Goal: Transaction & Acquisition: Book appointment/travel/reservation

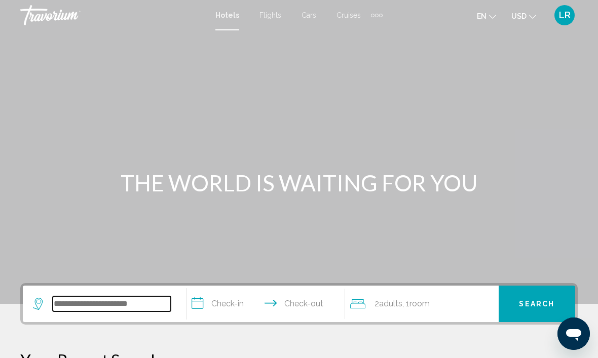
click at [138, 298] on input "Search widget" at bounding box center [112, 303] width 118 height 15
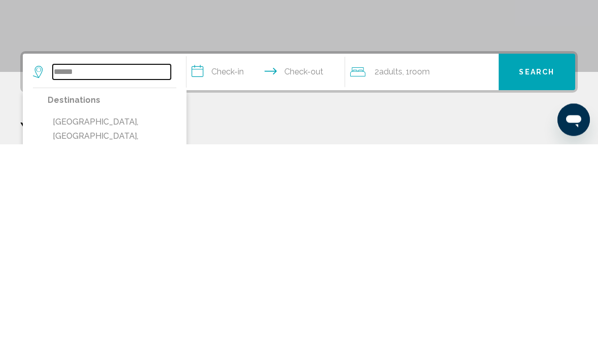
type input "*****"
click at [231, 268] on input "**********" at bounding box center [267, 287] width 163 height 39
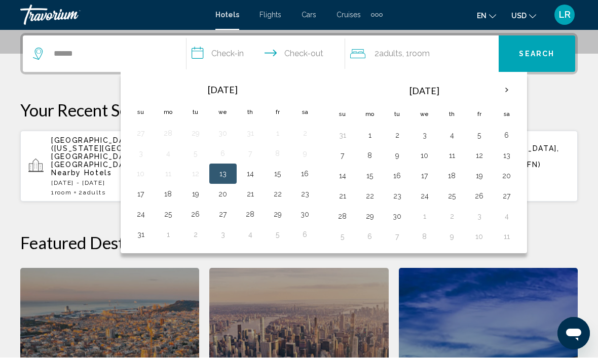
scroll to position [250, 0]
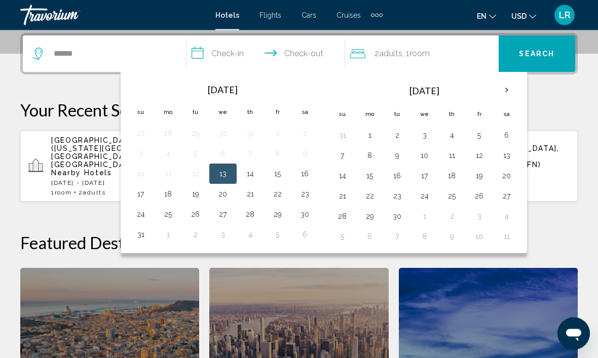
click at [279, 177] on button "15" at bounding box center [277, 174] width 16 height 14
click at [145, 200] on button "17" at bounding box center [141, 194] width 16 height 14
type input "**********"
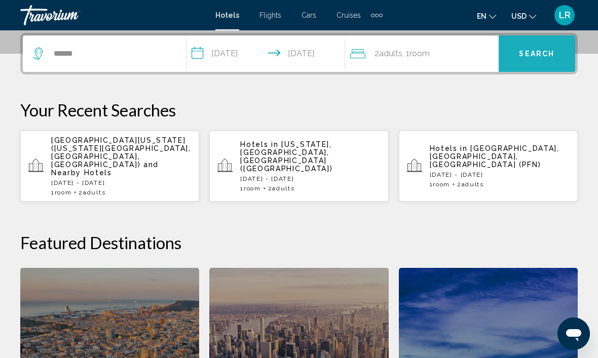
click at [548, 50] on span "Search" at bounding box center [536, 54] width 35 height 8
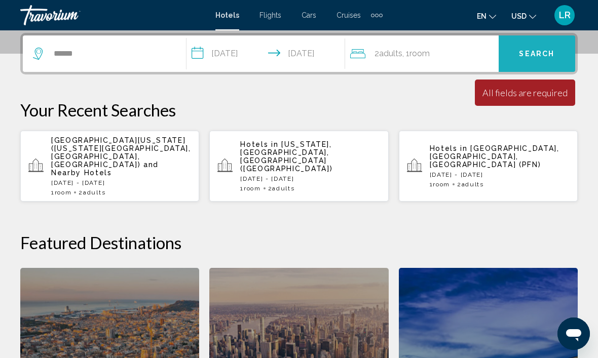
click at [543, 56] on span "Search" at bounding box center [536, 54] width 35 height 8
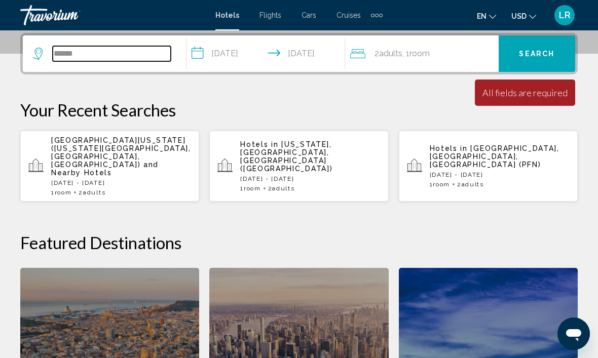
click at [133, 56] on input "*****" at bounding box center [112, 53] width 118 height 15
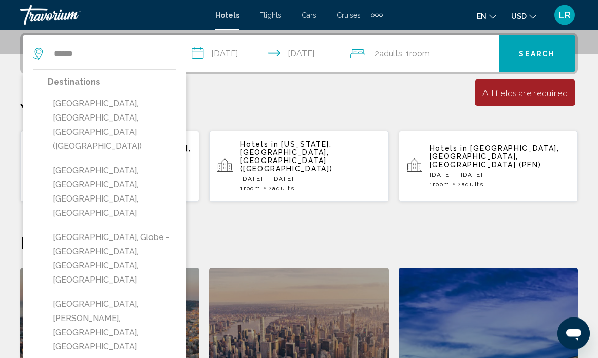
click at [130, 106] on button "[GEOGRAPHIC_DATA], [GEOGRAPHIC_DATA], [GEOGRAPHIC_DATA] ([GEOGRAPHIC_DATA])" at bounding box center [112, 126] width 129 height 62
type input "**********"
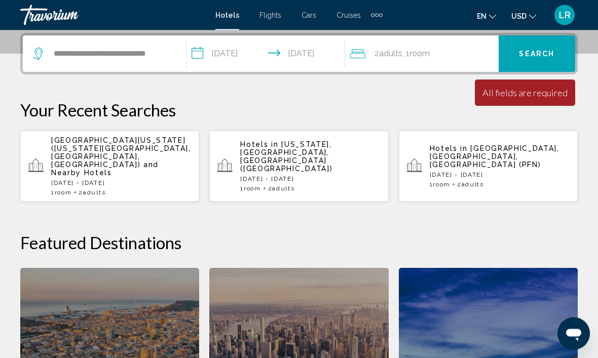
click at [552, 55] on span "Search" at bounding box center [536, 55] width 35 height 8
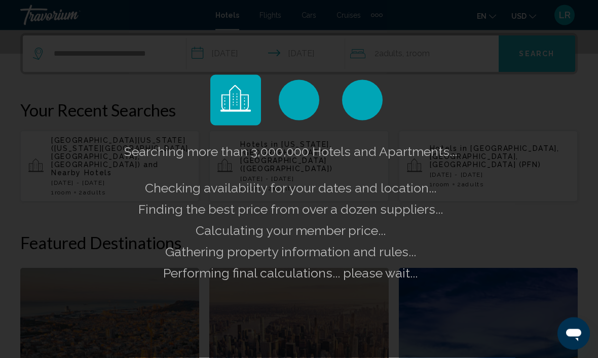
scroll to position [250, 0]
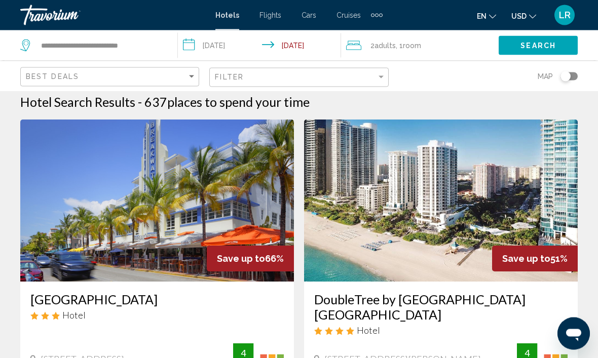
click at [164, 306] on h3 "[GEOGRAPHIC_DATA]" at bounding box center [156, 299] width 253 height 15
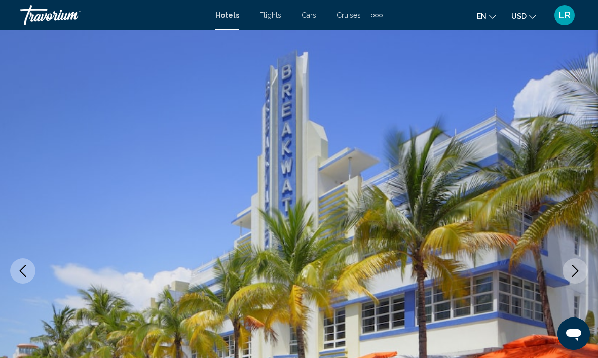
click at [576, 272] on icon "Next image" at bounding box center [575, 271] width 12 height 12
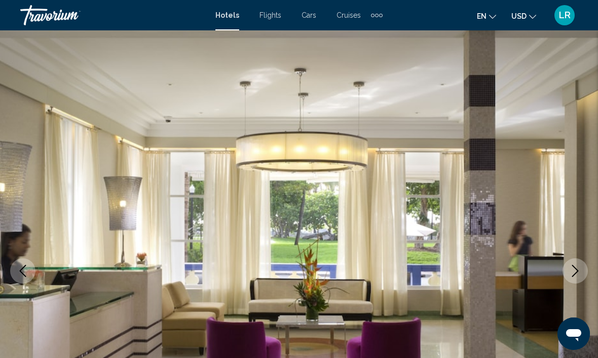
click at [20, 281] on button "Previous image" at bounding box center [22, 270] width 25 height 25
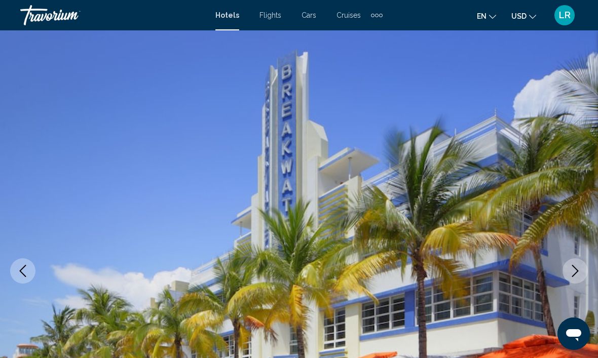
click at [19, 277] on button "Previous image" at bounding box center [22, 270] width 25 height 25
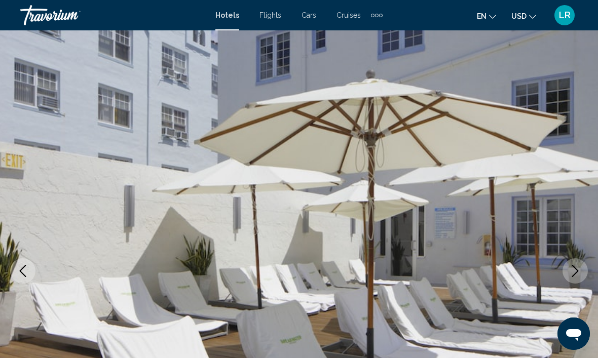
click at [24, 278] on button "Previous image" at bounding box center [22, 270] width 25 height 25
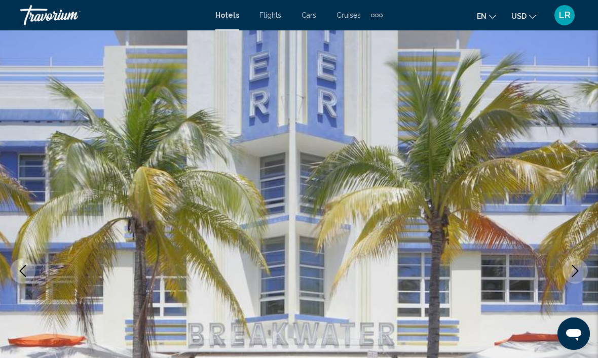
click at [572, 275] on icon "Next image" at bounding box center [575, 271] width 12 height 12
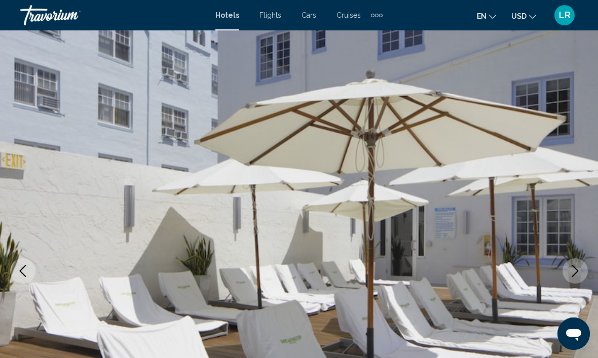
click at [576, 274] on icon "Next image" at bounding box center [575, 271] width 12 height 12
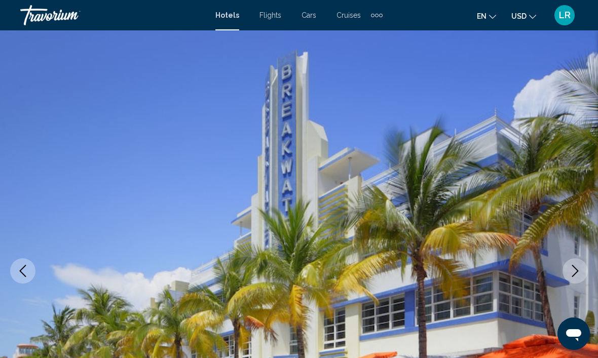
click at [573, 275] on icon "Next image" at bounding box center [575, 271] width 7 height 12
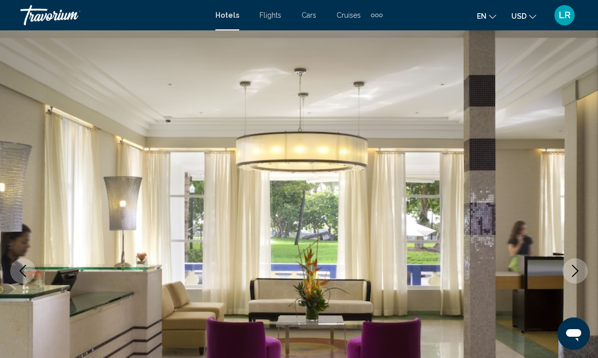
click at [575, 274] on icon "Next image" at bounding box center [575, 271] width 7 height 12
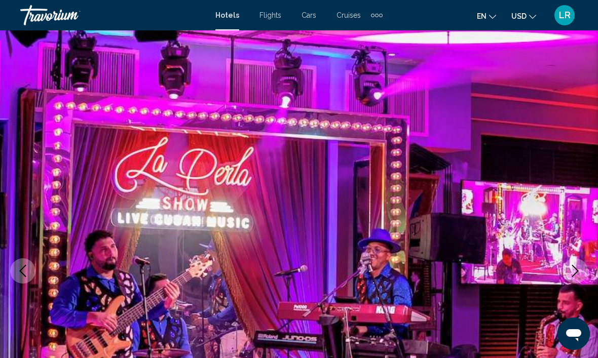
click at [575, 274] on icon "Next image" at bounding box center [575, 271] width 12 height 12
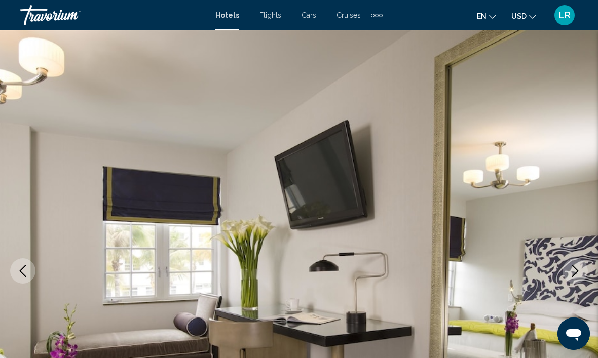
click at [576, 277] on button "Next image" at bounding box center [574, 270] width 25 height 25
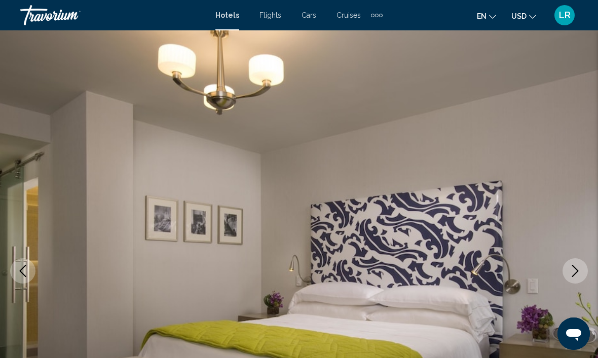
click at [575, 277] on button "Next image" at bounding box center [574, 270] width 25 height 25
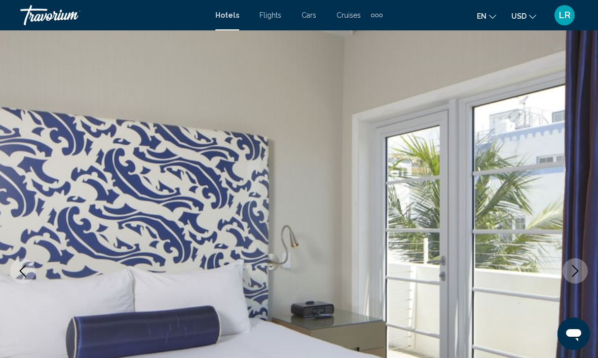
click at [577, 275] on icon "Next image" at bounding box center [575, 271] width 12 height 12
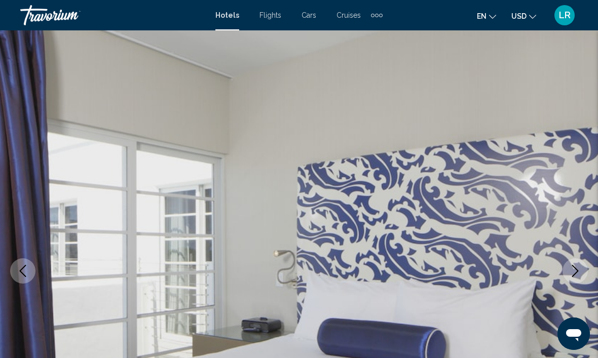
click at [577, 274] on icon "Next image" at bounding box center [575, 271] width 12 height 12
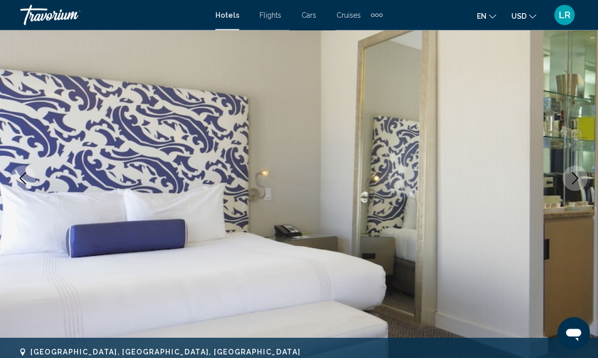
scroll to position [93, 0]
click at [576, 184] on button "Next image" at bounding box center [574, 178] width 25 height 25
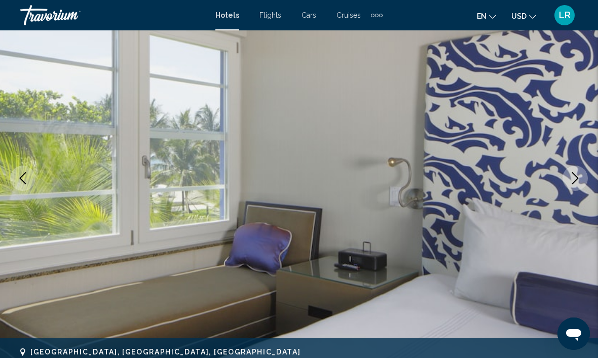
click at [18, 183] on icon "Previous image" at bounding box center [23, 178] width 12 height 12
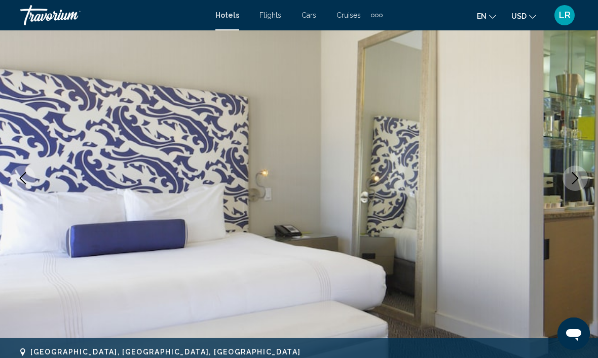
click at [22, 175] on icon "Previous image" at bounding box center [23, 178] width 12 height 12
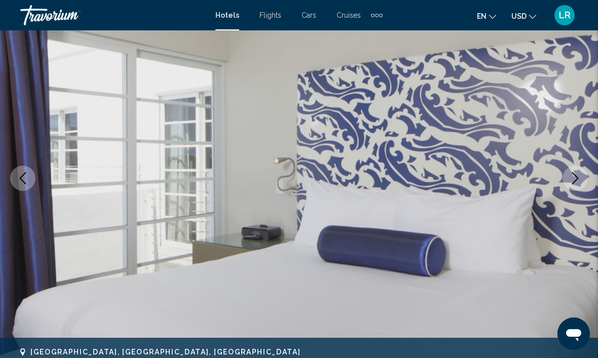
click at [31, 179] on button "Previous image" at bounding box center [22, 178] width 25 height 25
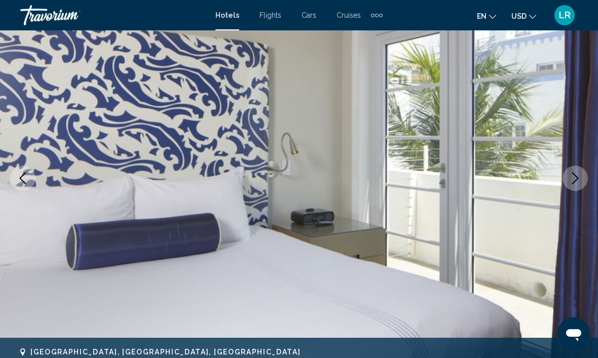
click at [30, 183] on button "Previous image" at bounding box center [22, 178] width 25 height 25
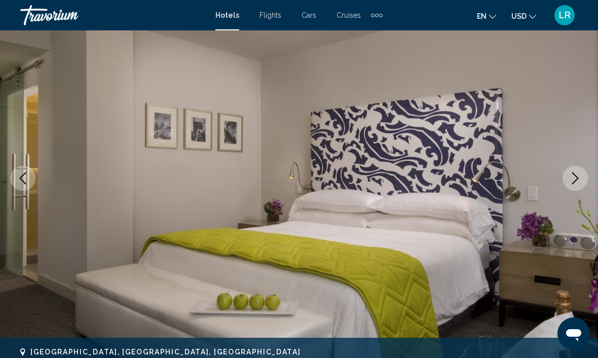
click at [29, 179] on button "Previous image" at bounding box center [22, 178] width 25 height 25
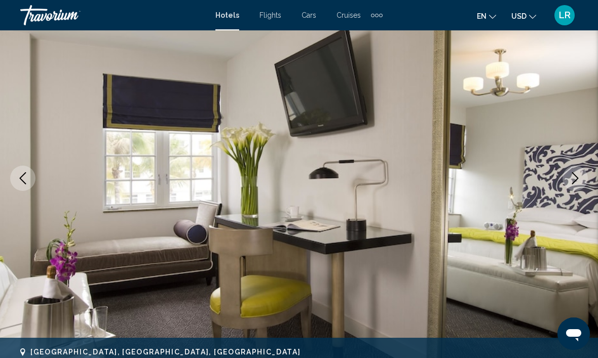
click at [28, 179] on icon "Previous image" at bounding box center [23, 178] width 12 height 12
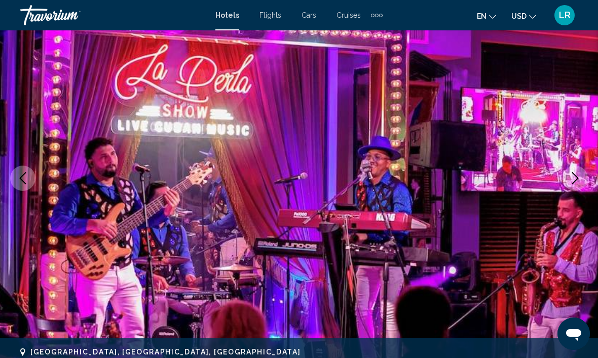
click at [32, 179] on button "Previous image" at bounding box center [22, 178] width 25 height 25
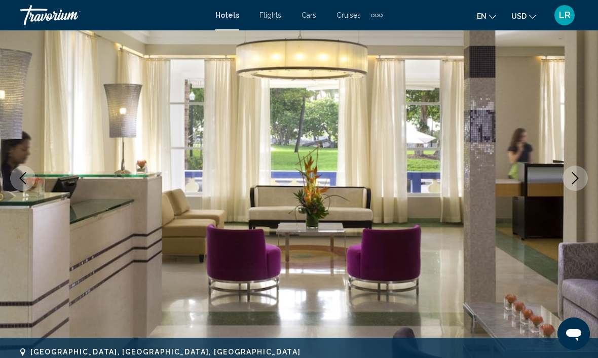
click at [30, 179] on button "Previous image" at bounding box center [22, 178] width 25 height 25
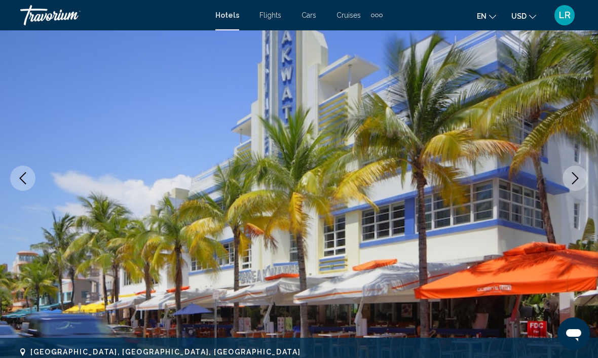
click at [28, 177] on icon "Previous image" at bounding box center [23, 178] width 12 height 12
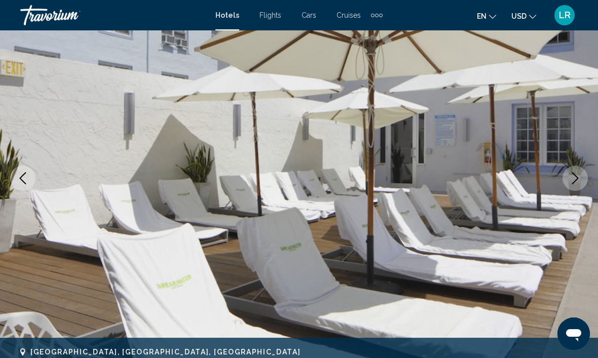
click at [576, 183] on icon "Next image" at bounding box center [575, 178] width 12 height 12
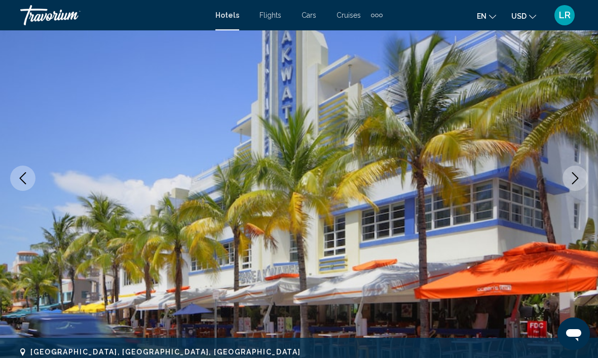
click at [22, 178] on icon "Previous image" at bounding box center [23, 178] width 12 height 12
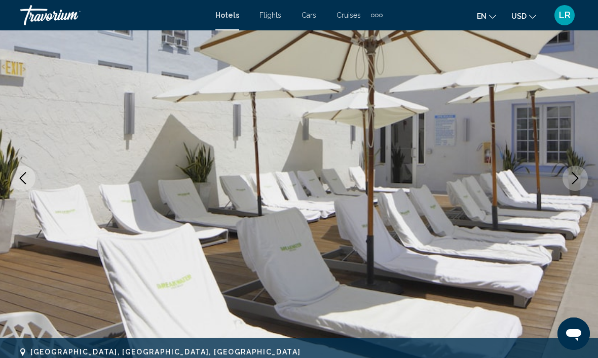
click at [26, 180] on icon "Previous image" at bounding box center [23, 178] width 12 height 12
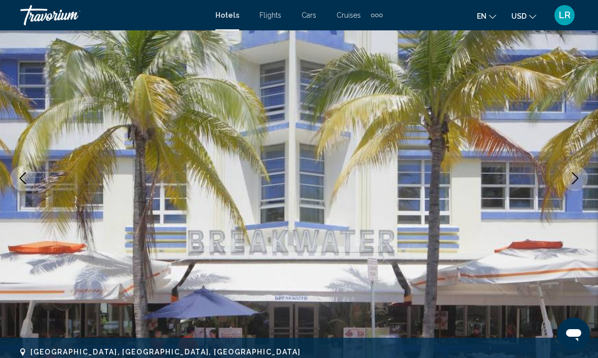
click at [28, 180] on icon "Previous image" at bounding box center [23, 178] width 12 height 12
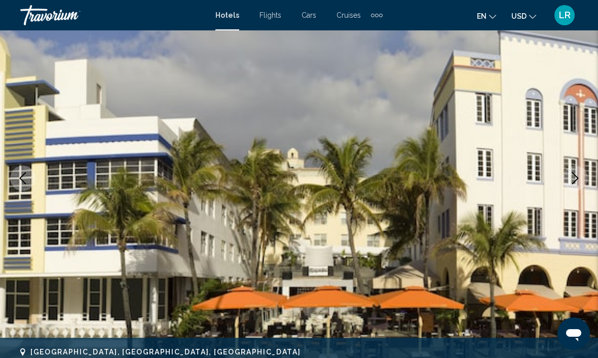
click at [21, 176] on icon "Previous image" at bounding box center [23, 178] width 12 height 12
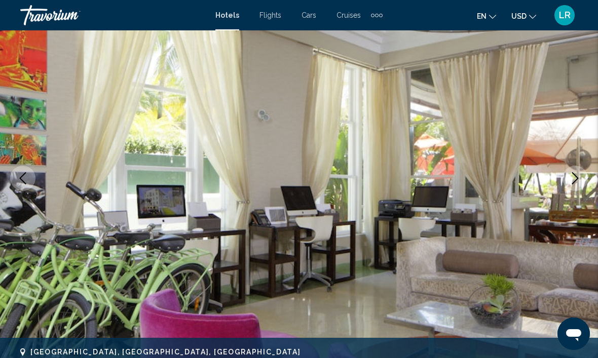
click at [25, 178] on icon "Previous image" at bounding box center [23, 178] width 12 height 12
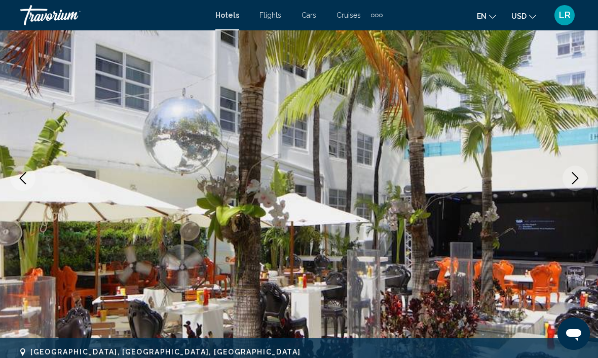
click at [29, 182] on button "Previous image" at bounding box center [22, 178] width 25 height 25
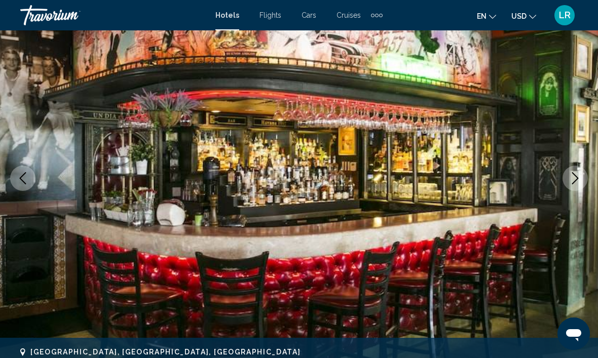
click at [19, 176] on icon "Previous image" at bounding box center [23, 178] width 12 height 12
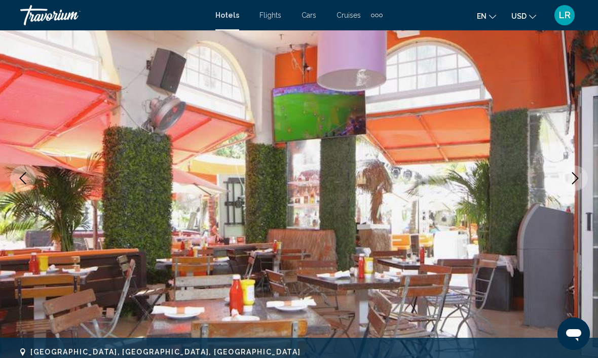
click at [22, 178] on icon "Previous image" at bounding box center [23, 178] width 12 height 12
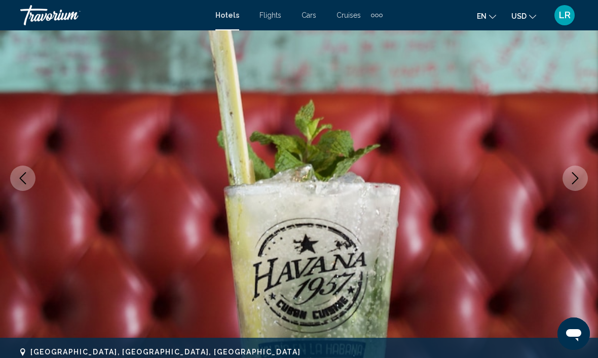
click at [22, 177] on icon "Previous image" at bounding box center [23, 178] width 12 height 12
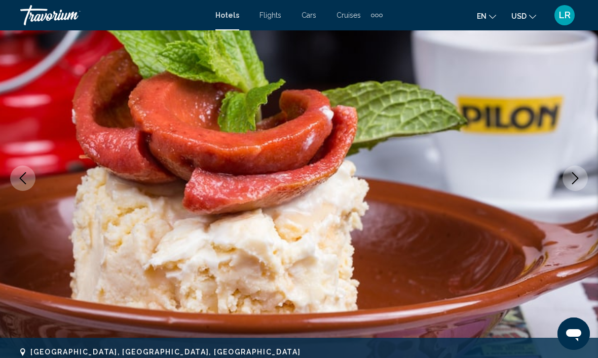
click at [18, 175] on icon "Previous image" at bounding box center [23, 178] width 12 height 12
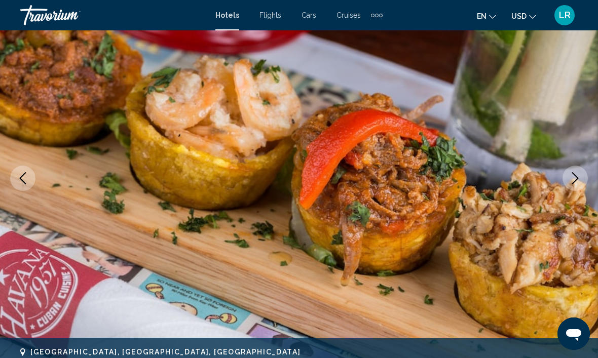
click at [17, 175] on icon "Previous image" at bounding box center [23, 178] width 12 height 12
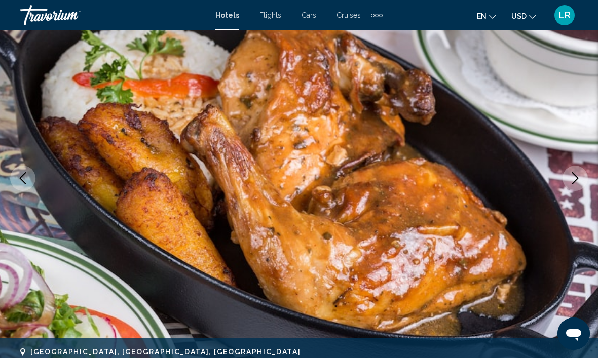
click at [18, 176] on icon "Previous image" at bounding box center [23, 178] width 12 height 12
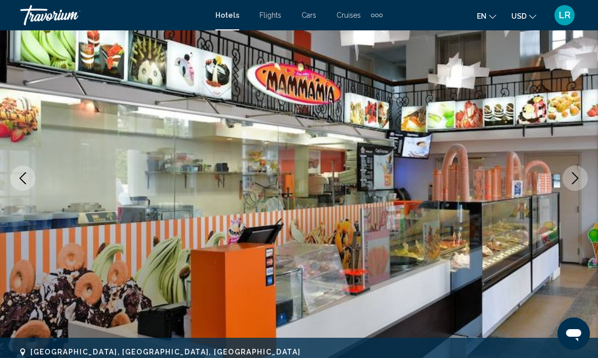
click at [18, 175] on icon "Previous image" at bounding box center [23, 178] width 12 height 12
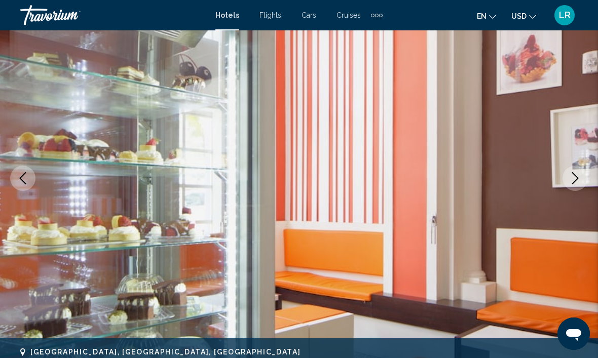
click at [15, 174] on button "Previous image" at bounding box center [22, 178] width 25 height 25
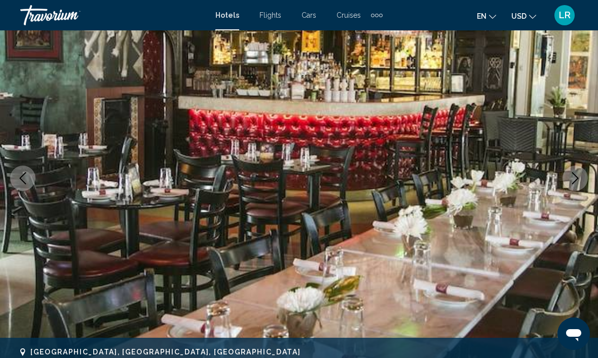
click at [15, 173] on button "Previous image" at bounding box center [22, 178] width 25 height 25
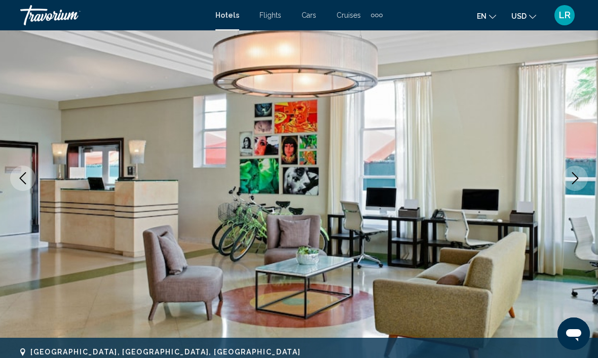
click at [17, 174] on icon "Previous image" at bounding box center [23, 178] width 12 height 12
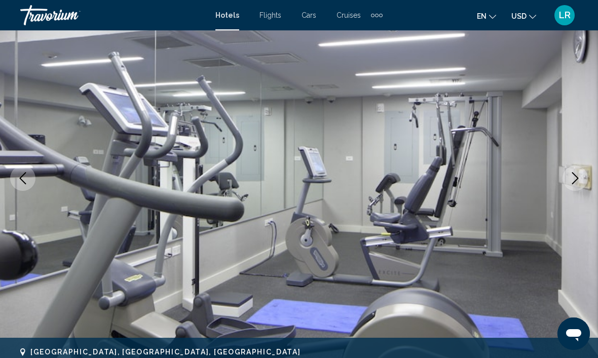
click at [17, 174] on icon "Previous image" at bounding box center [23, 178] width 12 height 12
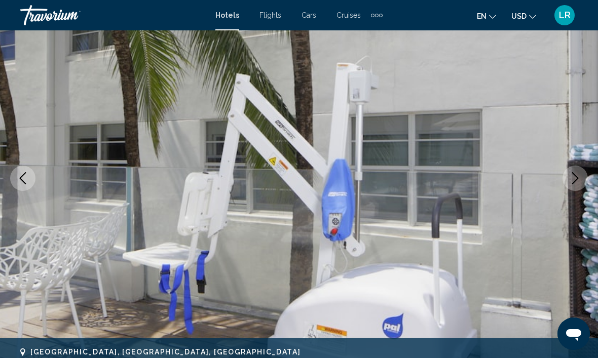
click at [17, 174] on icon "Previous image" at bounding box center [23, 178] width 12 height 12
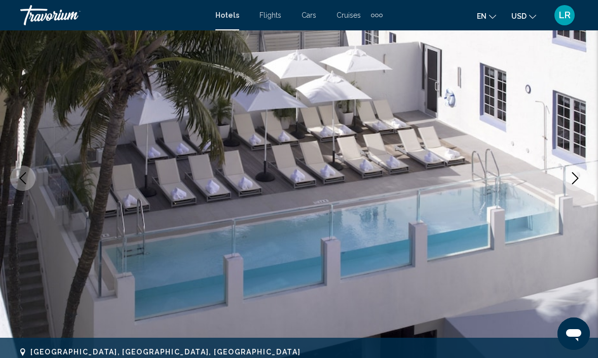
click at [21, 177] on icon "Previous image" at bounding box center [23, 178] width 7 height 12
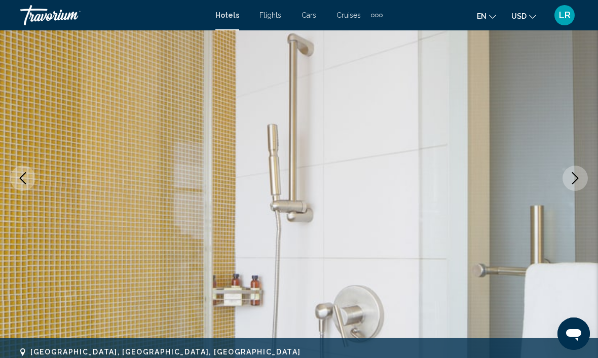
click at [20, 176] on icon "Previous image" at bounding box center [23, 178] width 12 height 12
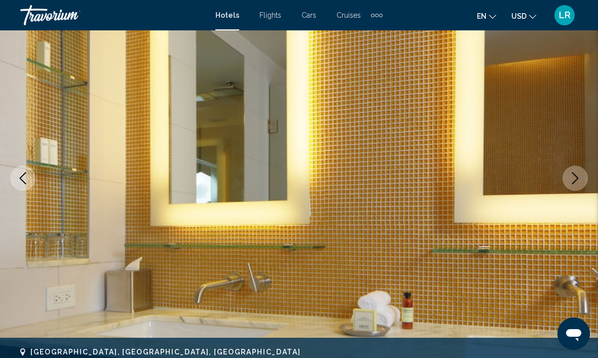
click at [21, 177] on icon "Previous image" at bounding box center [23, 178] width 7 height 12
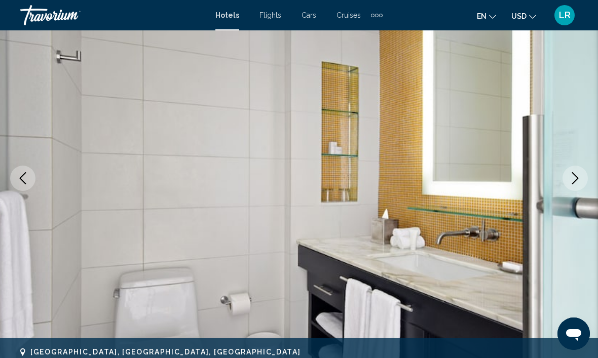
click at [23, 179] on icon "Previous image" at bounding box center [23, 178] width 12 height 12
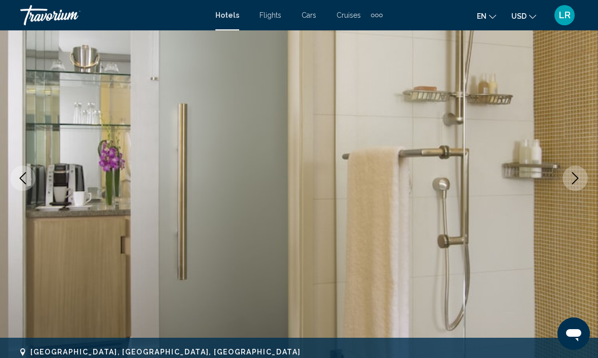
click at [24, 178] on icon "Previous image" at bounding box center [23, 178] width 12 height 12
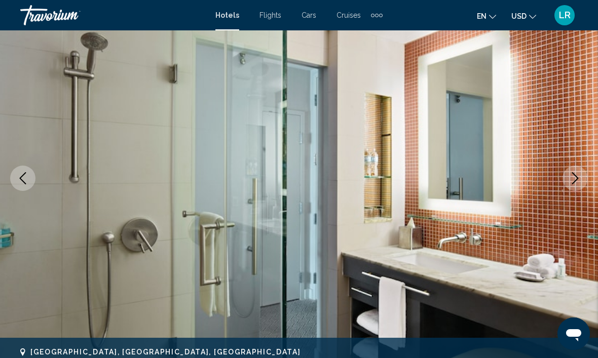
click at [27, 180] on icon "Previous image" at bounding box center [23, 178] width 12 height 12
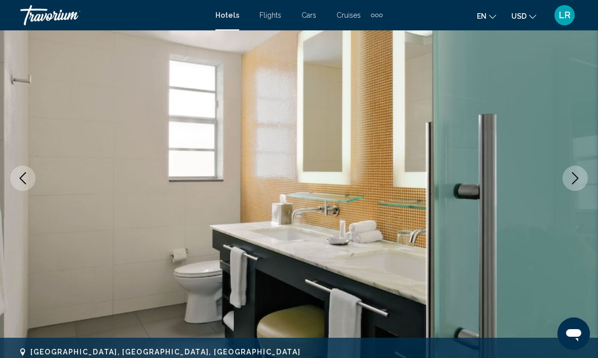
click at [27, 181] on icon "Previous image" at bounding box center [23, 178] width 12 height 12
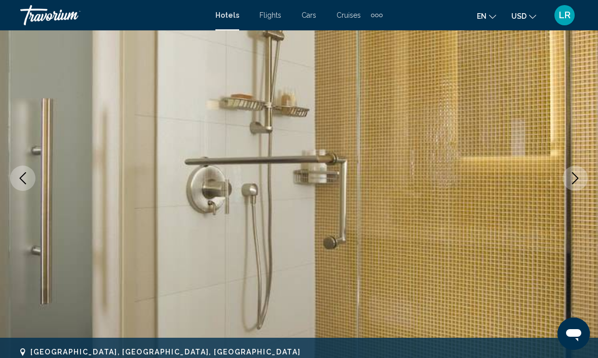
click at [26, 180] on icon "Previous image" at bounding box center [23, 178] width 12 height 12
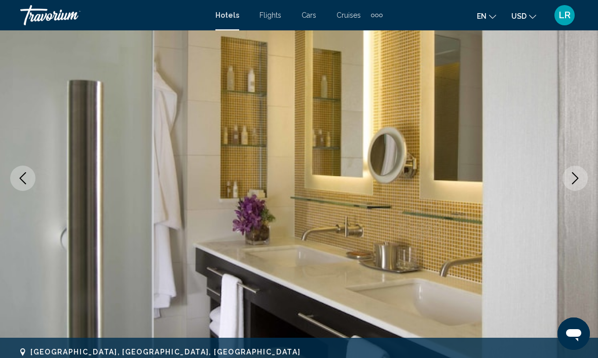
click at [23, 179] on icon "Previous image" at bounding box center [23, 178] width 12 height 12
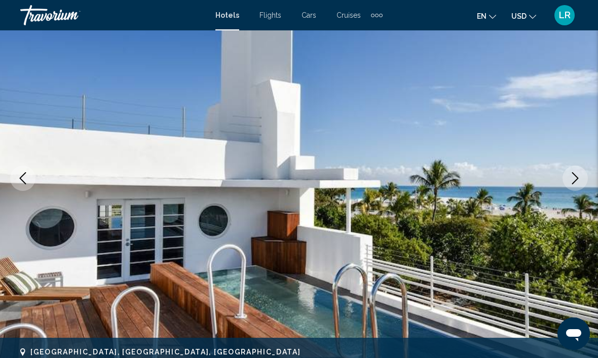
click at [24, 177] on icon "Previous image" at bounding box center [23, 178] width 12 height 12
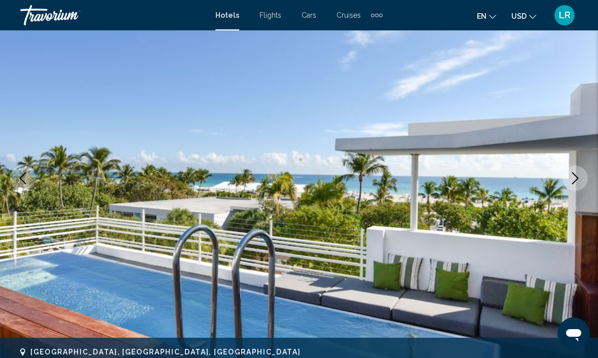
click at [19, 174] on icon "Previous image" at bounding box center [23, 178] width 12 height 12
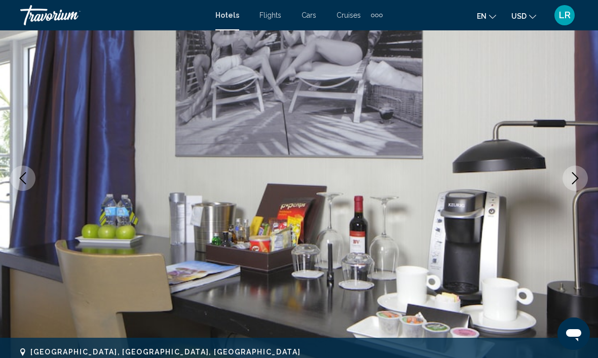
click at [26, 178] on icon "Previous image" at bounding box center [23, 178] width 12 height 12
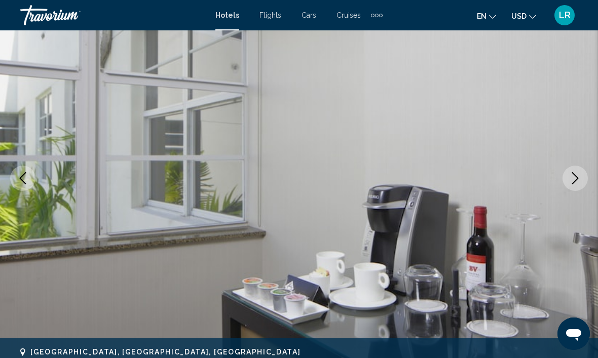
click at [25, 177] on icon "Previous image" at bounding box center [23, 178] width 12 height 12
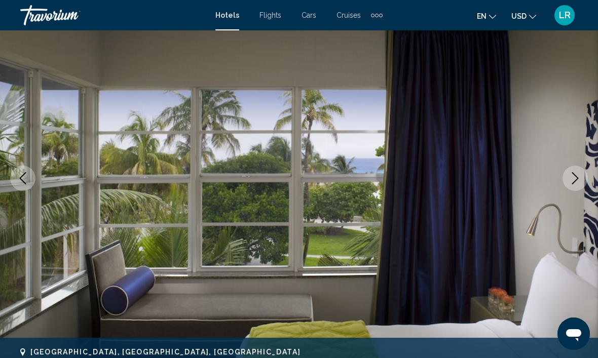
click at [24, 177] on icon "Previous image" at bounding box center [23, 178] width 12 height 12
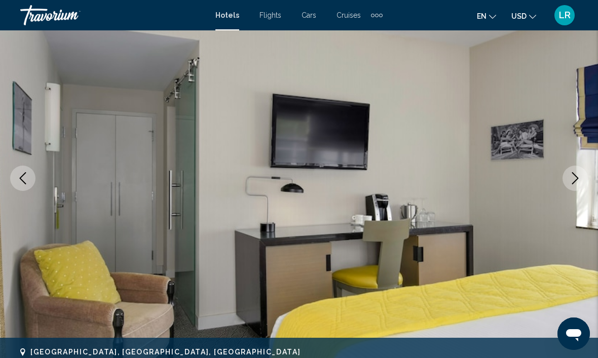
click at [23, 177] on icon "Previous image" at bounding box center [23, 178] width 12 height 12
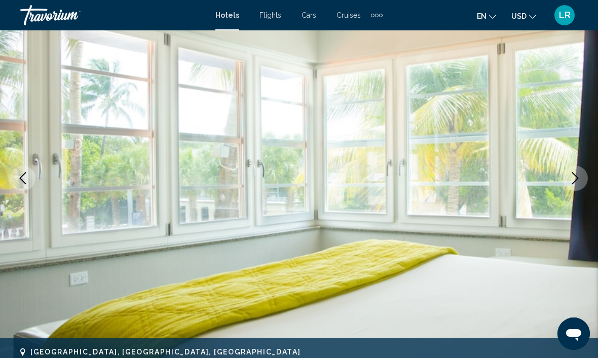
click at [17, 174] on icon "Previous image" at bounding box center [23, 178] width 12 height 12
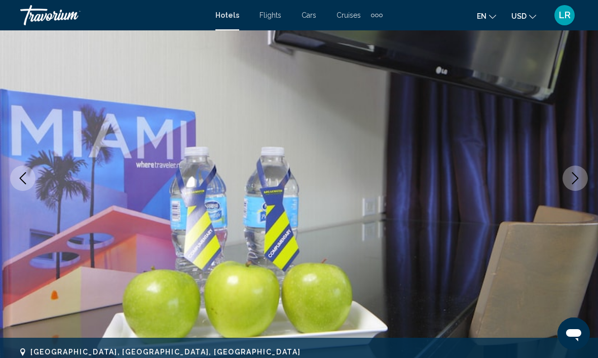
click at [20, 176] on icon "Previous image" at bounding box center [23, 178] width 12 height 12
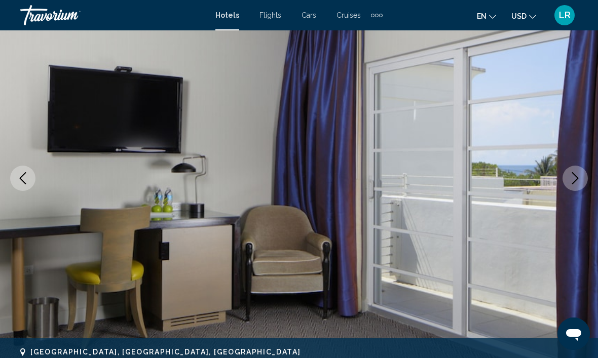
click at [22, 177] on icon "Previous image" at bounding box center [23, 178] width 12 height 12
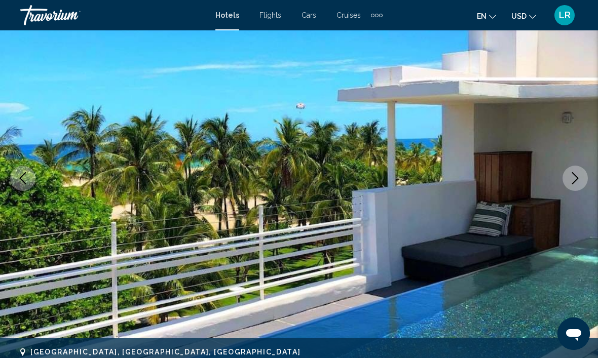
click at [22, 177] on icon "Previous image" at bounding box center [23, 178] width 12 height 12
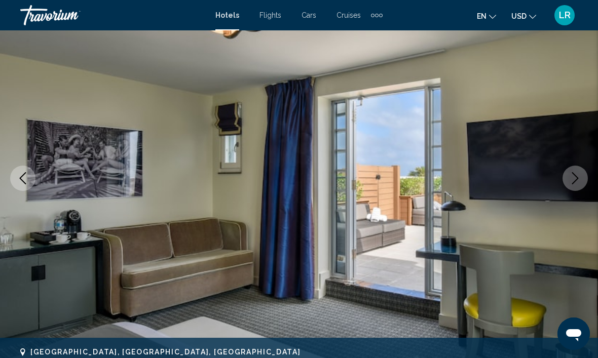
click at [566, 184] on button "Next image" at bounding box center [574, 178] width 25 height 25
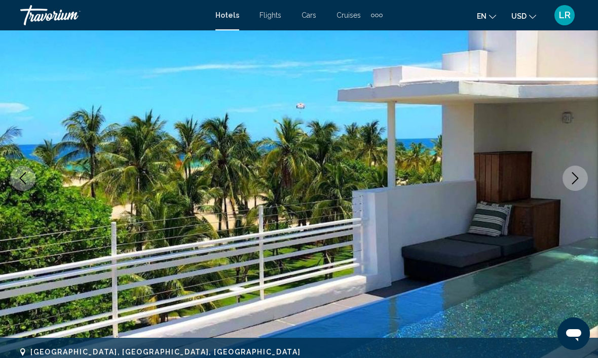
click at [17, 177] on icon "Previous image" at bounding box center [23, 178] width 12 height 12
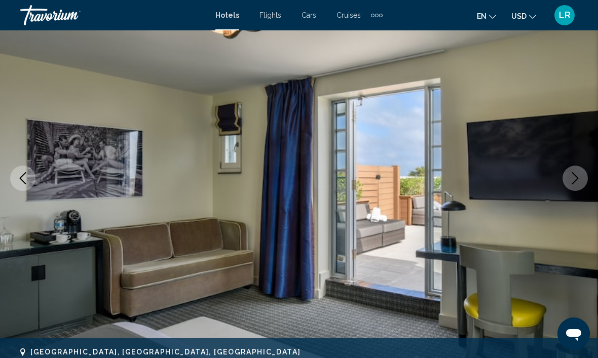
click at [15, 176] on button "Previous image" at bounding box center [22, 178] width 25 height 25
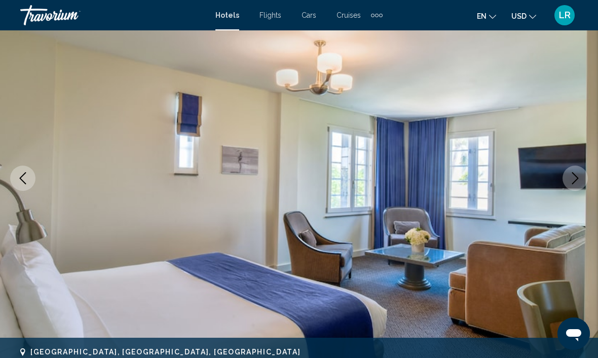
click at [18, 176] on icon "Previous image" at bounding box center [23, 178] width 12 height 12
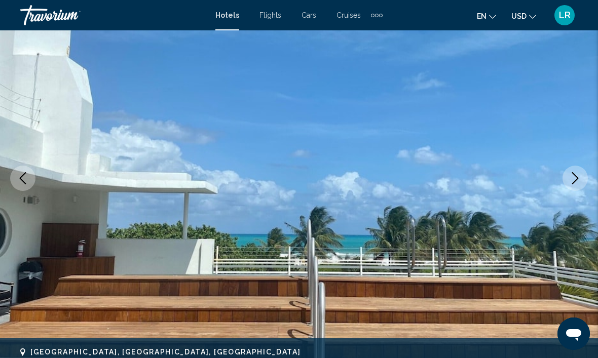
click at [17, 176] on icon "Previous image" at bounding box center [23, 178] width 12 height 12
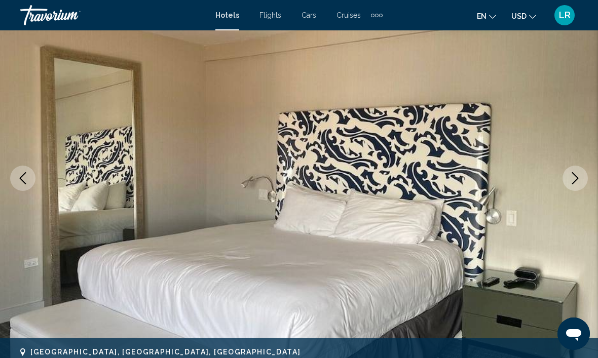
click at [17, 175] on icon "Previous image" at bounding box center [23, 178] width 12 height 12
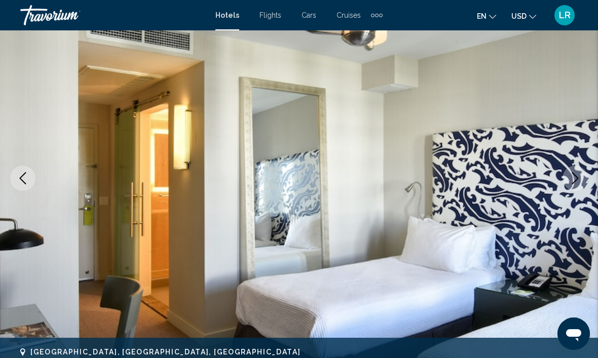
click at [17, 175] on icon "Previous image" at bounding box center [23, 178] width 12 height 12
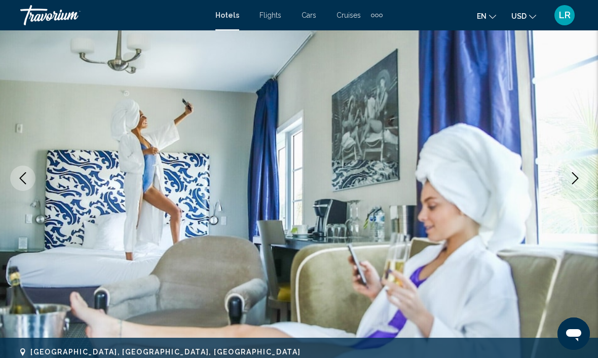
click at [22, 177] on icon "Previous image" at bounding box center [23, 178] width 7 height 12
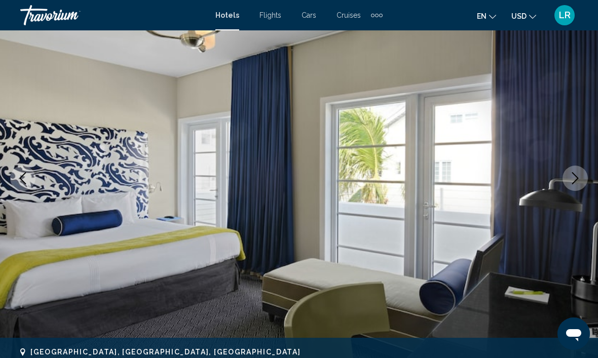
click at [17, 174] on icon "Previous image" at bounding box center [23, 178] width 12 height 12
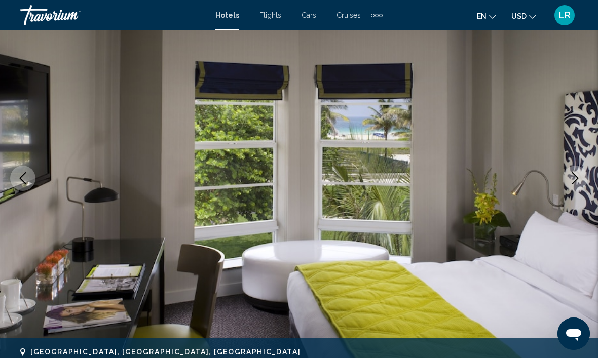
click at [20, 176] on icon "Previous image" at bounding box center [23, 178] width 12 height 12
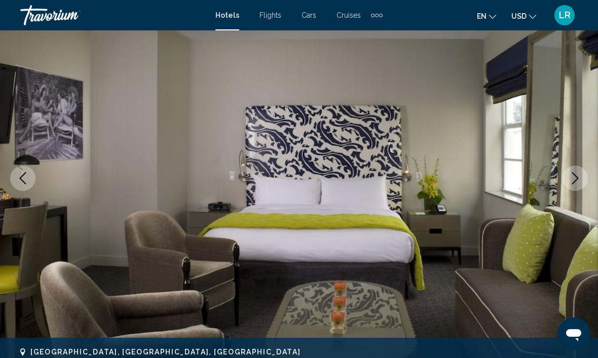
click at [16, 174] on button "Previous image" at bounding box center [22, 178] width 25 height 25
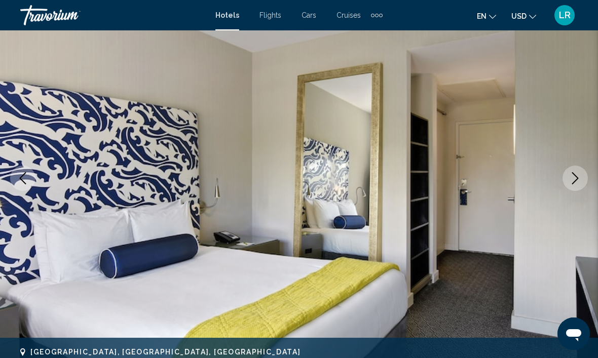
click at [16, 175] on button "Previous image" at bounding box center [22, 178] width 25 height 25
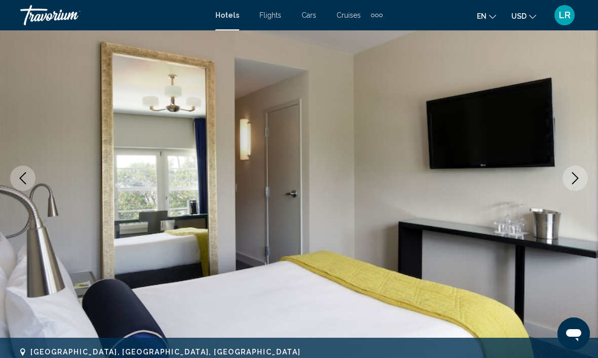
click at [16, 174] on button "Previous image" at bounding box center [22, 178] width 25 height 25
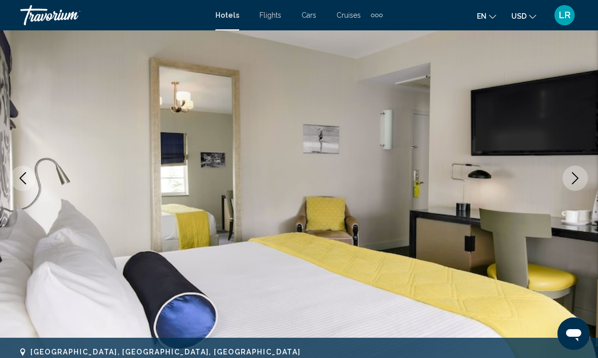
click at [14, 174] on button "Previous image" at bounding box center [22, 178] width 25 height 25
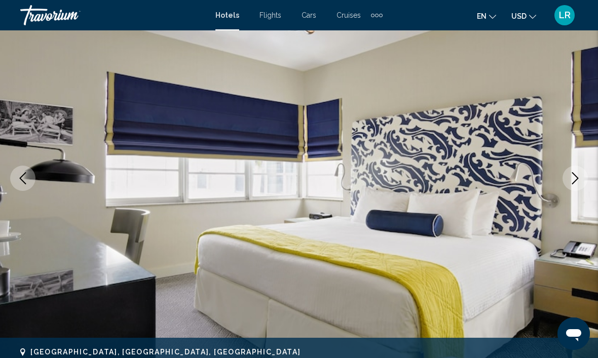
click at [18, 175] on icon "Previous image" at bounding box center [23, 178] width 12 height 12
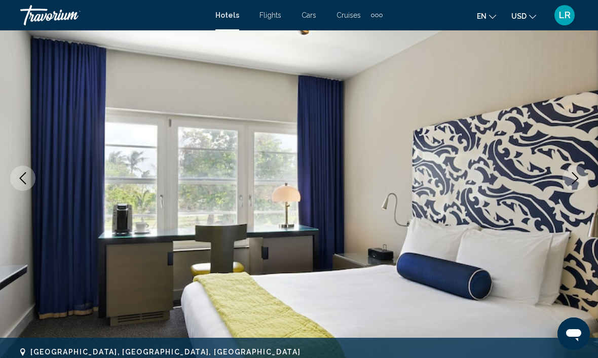
click at [19, 176] on icon "Previous image" at bounding box center [23, 178] width 12 height 12
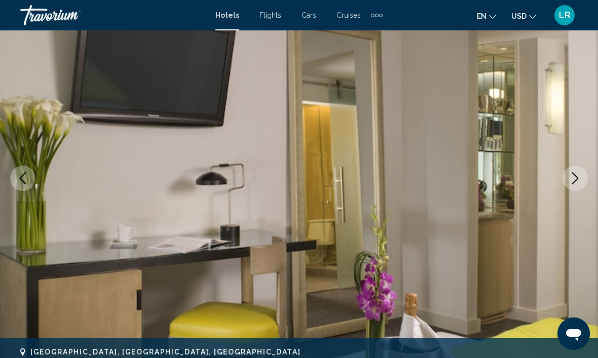
click at [19, 176] on icon "Previous image" at bounding box center [23, 178] width 12 height 12
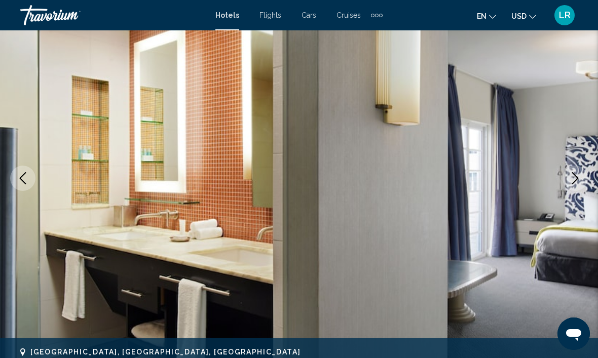
click at [19, 176] on icon "Previous image" at bounding box center [23, 178] width 12 height 12
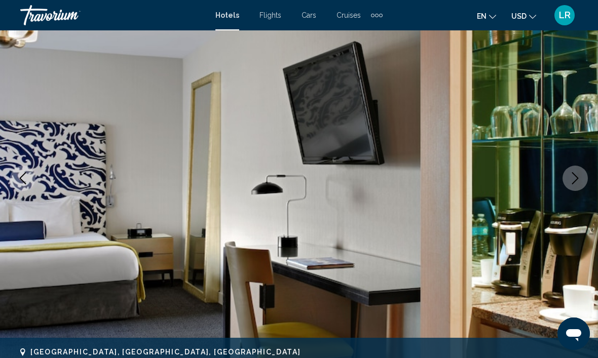
click at [19, 175] on icon "Previous image" at bounding box center [23, 178] width 12 height 12
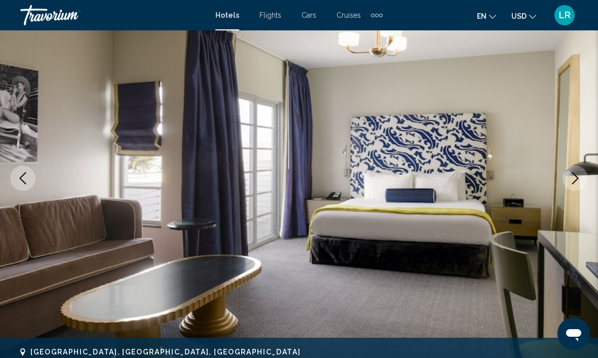
click at [19, 175] on icon "Previous image" at bounding box center [23, 178] width 12 height 12
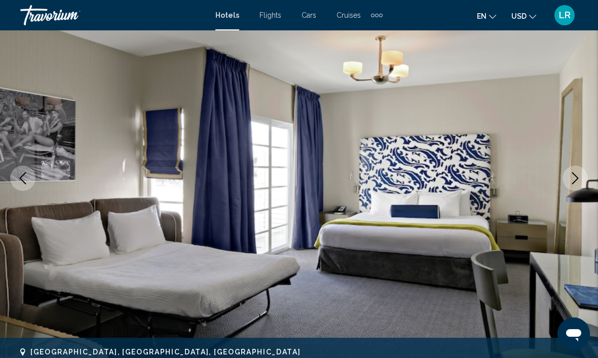
click at [18, 176] on icon "Previous image" at bounding box center [23, 178] width 12 height 12
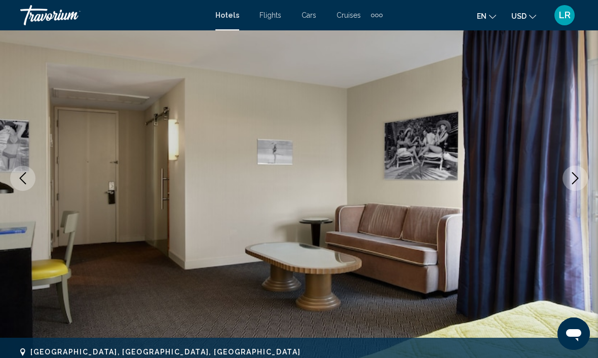
click at [575, 183] on icon "Next image" at bounding box center [575, 178] width 12 height 12
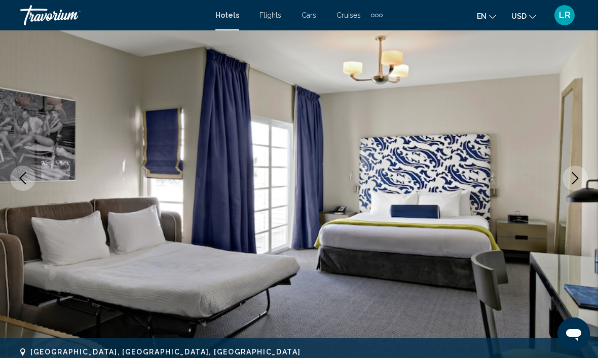
click at [20, 178] on icon "Previous image" at bounding box center [23, 178] width 7 height 12
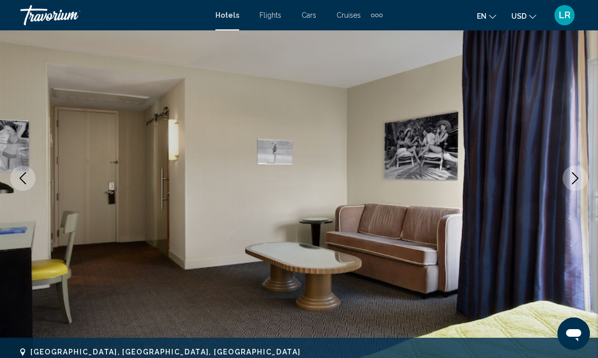
click at [21, 177] on icon "Previous image" at bounding box center [23, 178] width 7 height 12
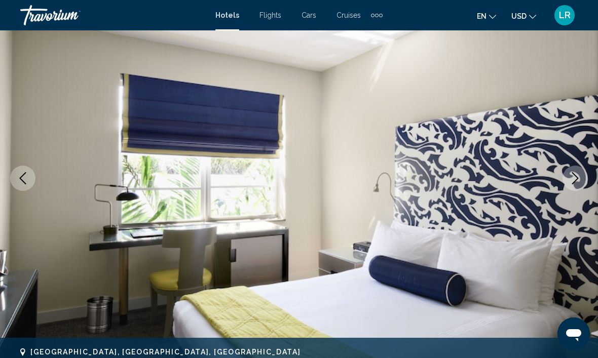
click at [17, 176] on icon "Previous image" at bounding box center [23, 178] width 12 height 12
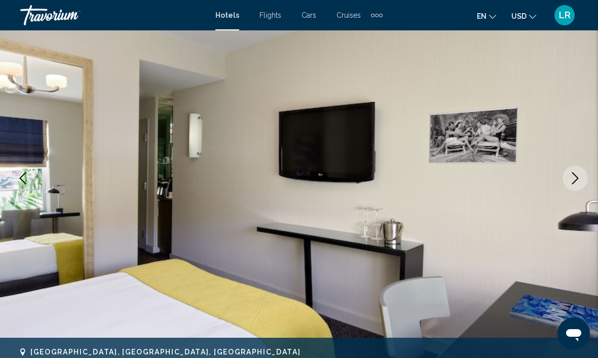
click at [17, 177] on icon "Previous image" at bounding box center [23, 178] width 12 height 12
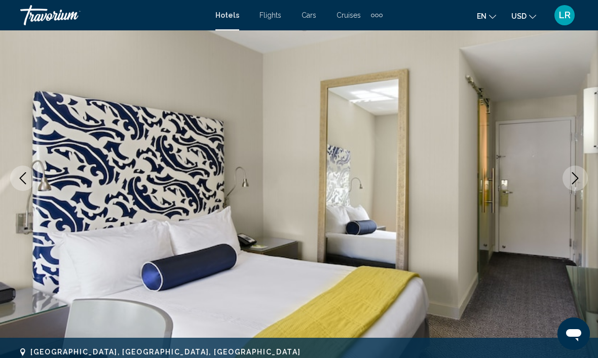
click at [13, 176] on button "Previous image" at bounding box center [22, 178] width 25 height 25
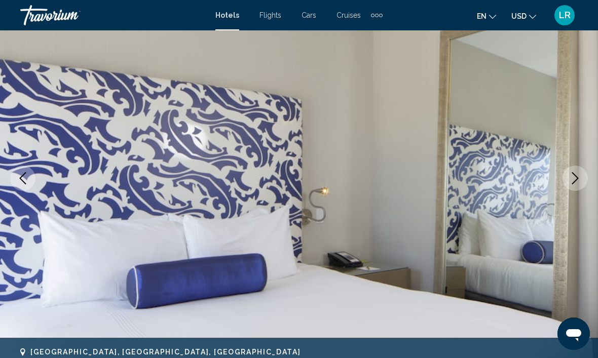
click at [17, 176] on icon "Previous image" at bounding box center [23, 178] width 12 height 12
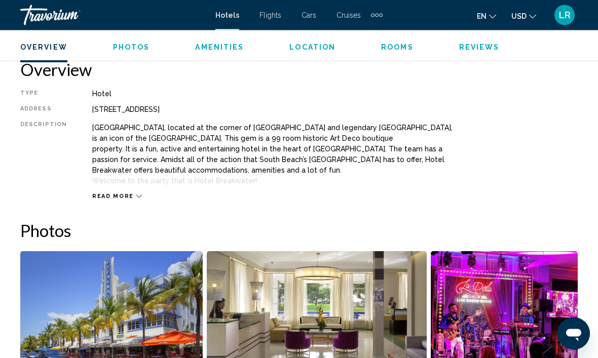
click at [128, 199] on span "Read more" at bounding box center [113, 196] width 42 height 7
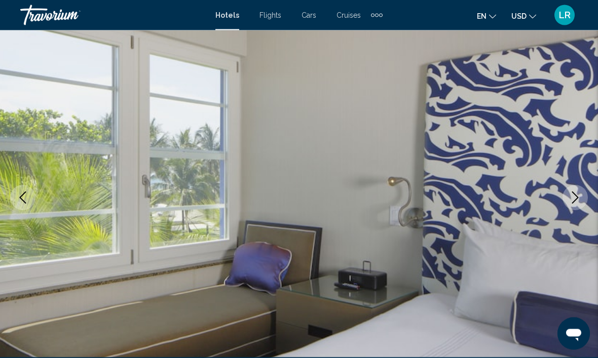
scroll to position [0, 0]
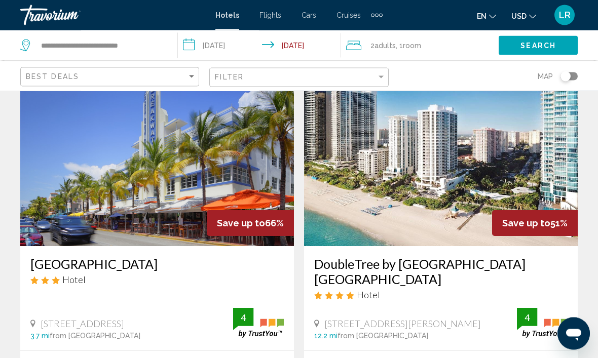
scroll to position [45, 0]
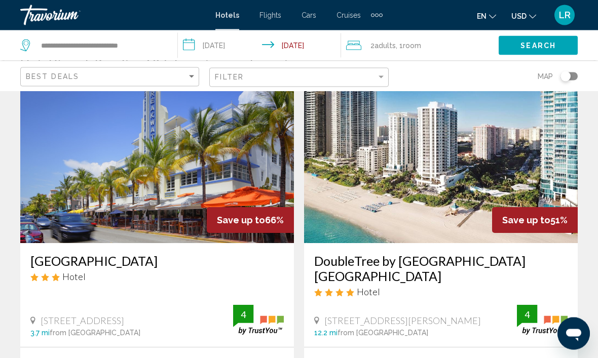
click at [465, 219] on img "Main content" at bounding box center [440, 163] width 273 height 162
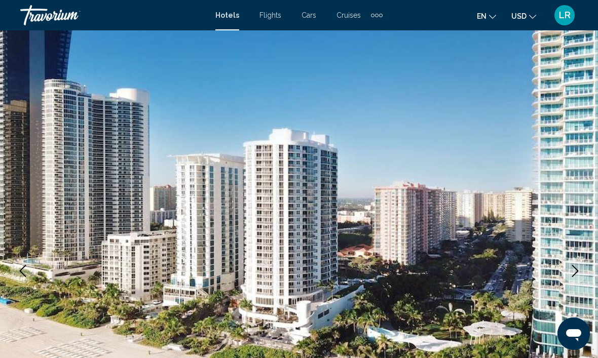
click at [572, 270] on icon "Next image" at bounding box center [575, 271] width 12 height 12
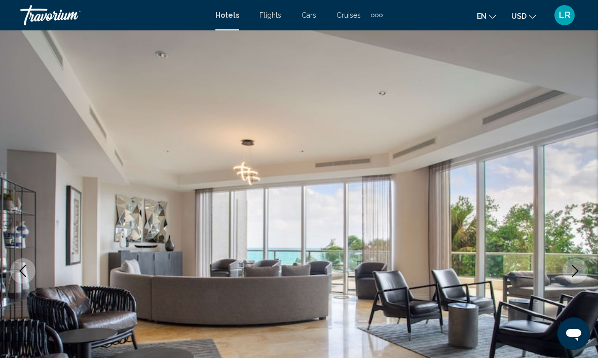
click at [574, 268] on icon "Next image" at bounding box center [575, 271] width 12 height 12
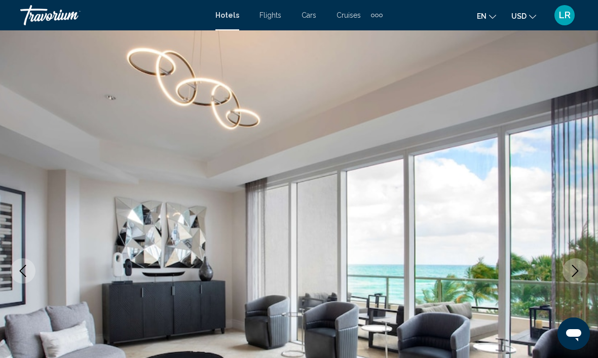
click at [576, 272] on icon "Next image" at bounding box center [575, 271] width 7 height 12
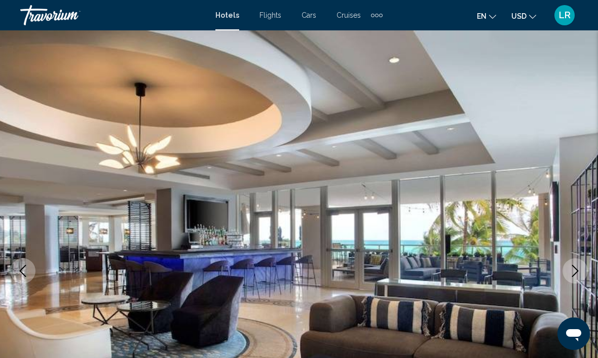
click at [571, 270] on icon "Next image" at bounding box center [575, 271] width 12 height 12
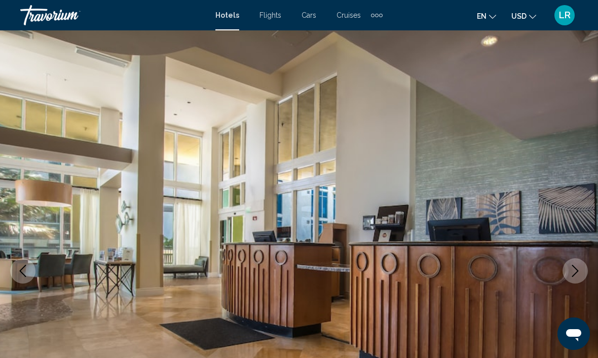
click at [572, 268] on icon "Next image" at bounding box center [575, 271] width 12 height 12
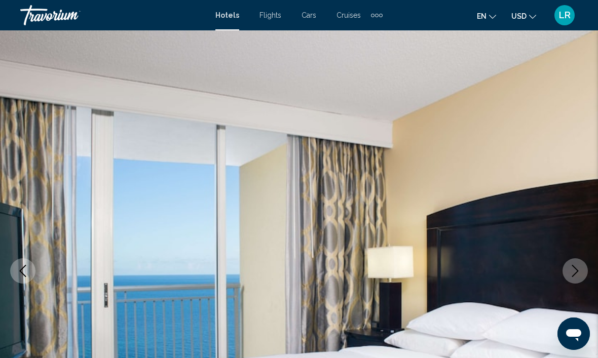
click at [569, 269] on icon "Next image" at bounding box center [575, 271] width 12 height 12
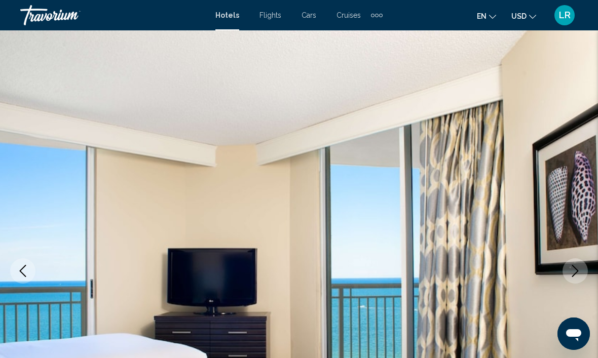
click at [571, 272] on icon "Next image" at bounding box center [575, 271] width 12 height 12
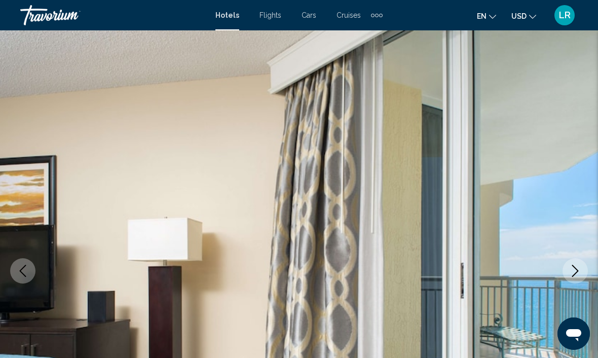
click at [573, 269] on icon "Next image" at bounding box center [575, 271] width 12 height 12
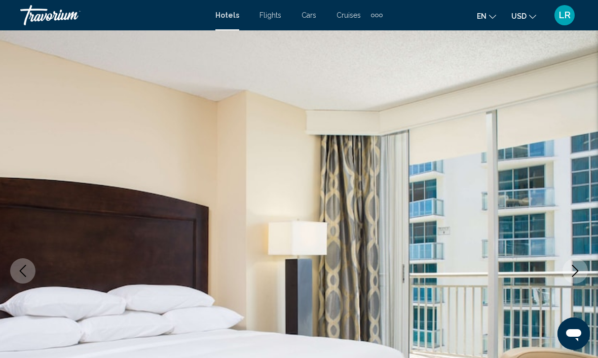
click at [574, 266] on icon "Next image" at bounding box center [575, 271] width 12 height 12
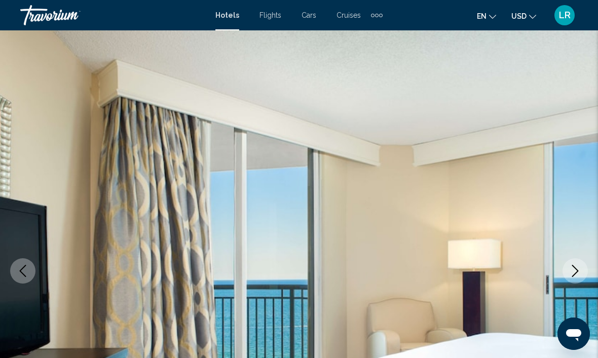
click at [574, 269] on icon "Next image" at bounding box center [575, 271] width 12 height 12
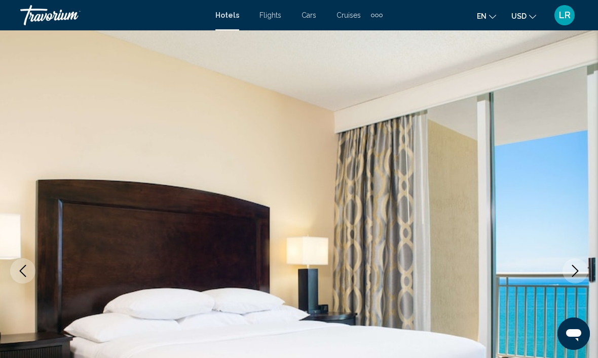
click at [574, 270] on icon "Next image" at bounding box center [575, 271] width 12 height 12
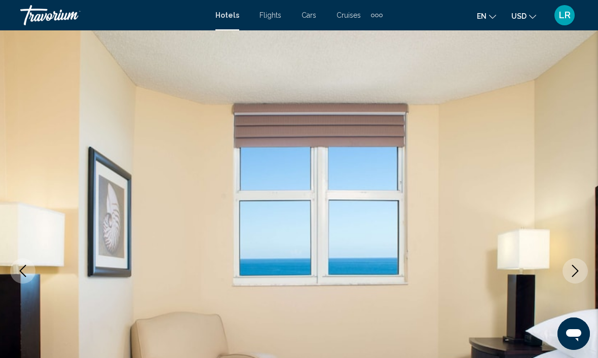
click at [573, 271] on icon "Next image" at bounding box center [575, 271] width 12 height 12
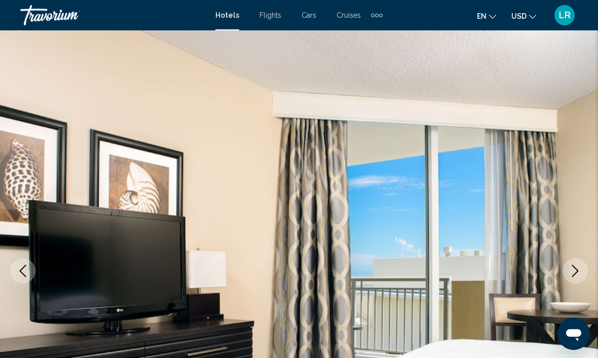
click at [571, 276] on icon "Next image" at bounding box center [575, 271] width 12 height 12
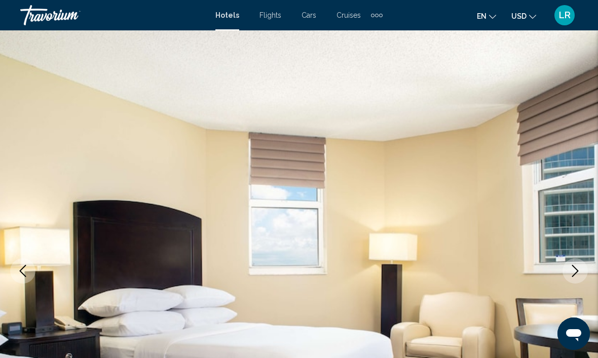
click at [573, 273] on icon "Next image" at bounding box center [575, 271] width 12 height 12
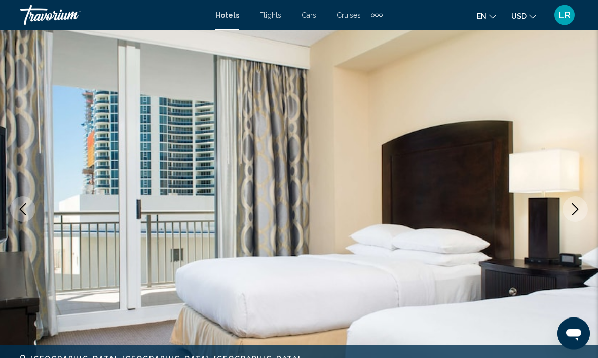
click at [576, 209] on icon "Next image" at bounding box center [575, 210] width 12 height 12
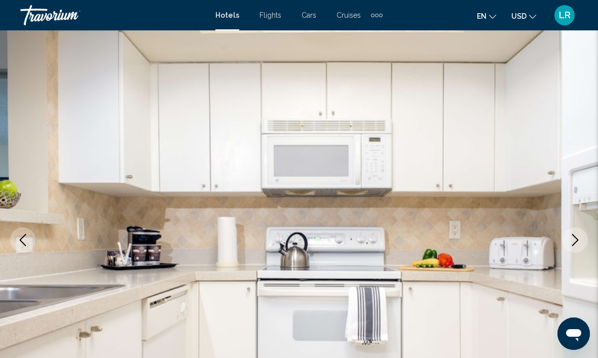
scroll to position [29, 0]
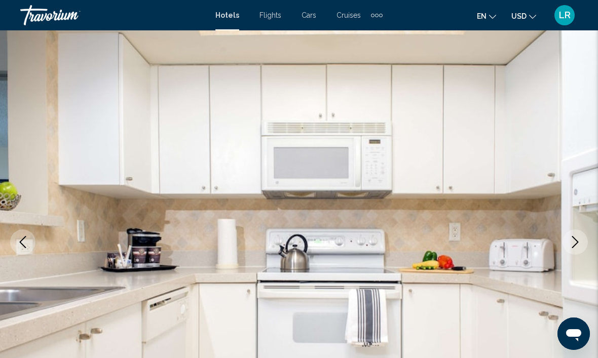
click at [578, 243] on icon "Next image" at bounding box center [575, 242] width 12 height 12
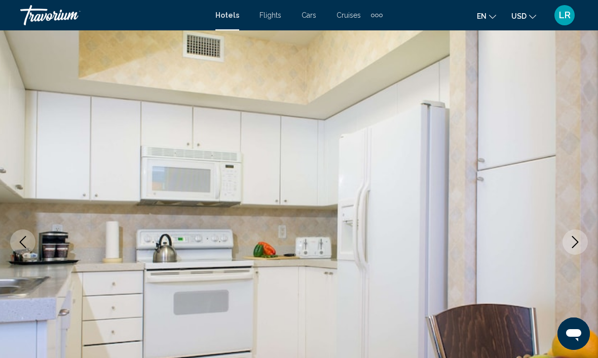
click at [571, 245] on icon "Next image" at bounding box center [575, 242] width 12 height 12
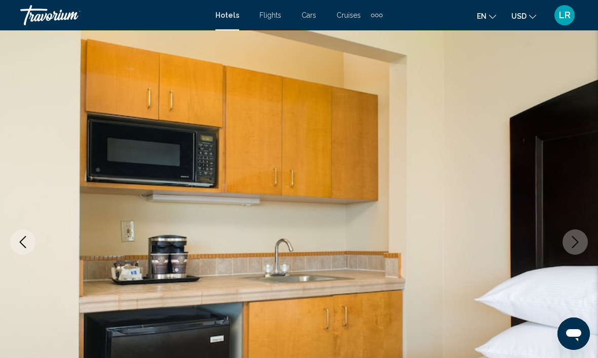
click at [574, 241] on icon "Next image" at bounding box center [575, 242] width 12 height 12
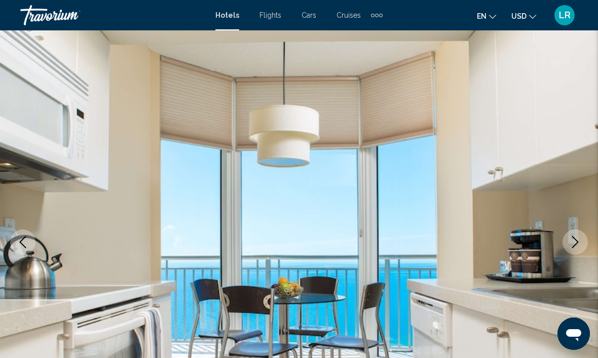
click at [571, 246] on icon "Next image" at bounding box center [575, 242] width 12 height 12
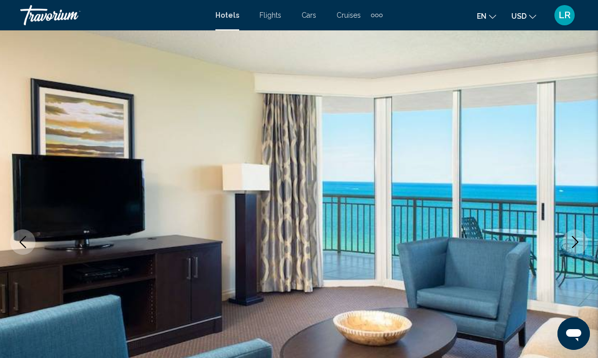
click at [571, 246] on icon "Next image" at bounding box center [575, 242] width 12 height 12
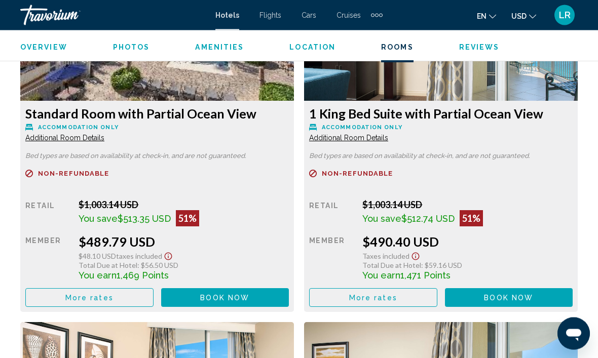
scroll to position [1637, 0]
click at [92, 139] on span "Additional Room Details" at bounding box center [64, 138] width 79 height 8
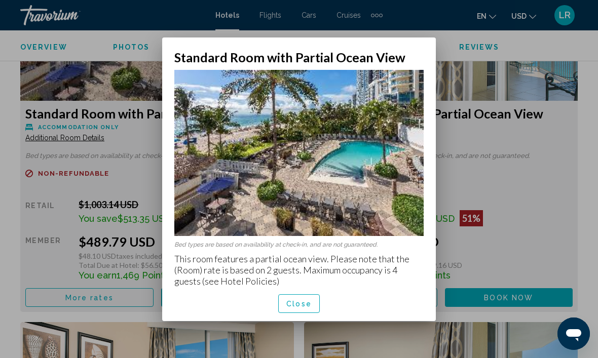
scroll to position [0, 0]
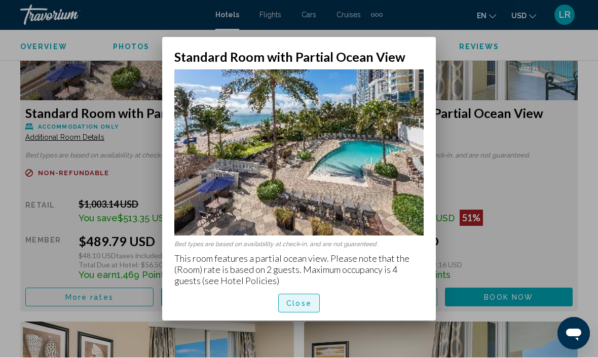
click at [303, 308] on span "Close" at bounding box center [298, 304] width 25 height 8
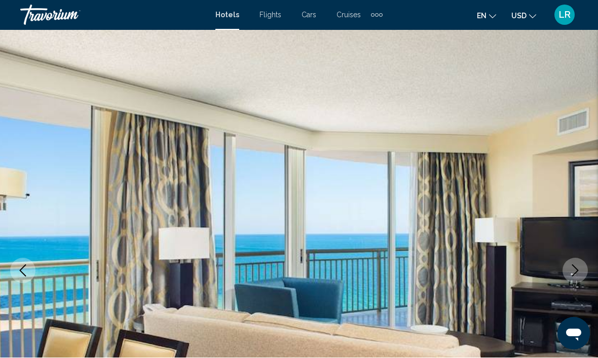
scroll to position [1637, 0]
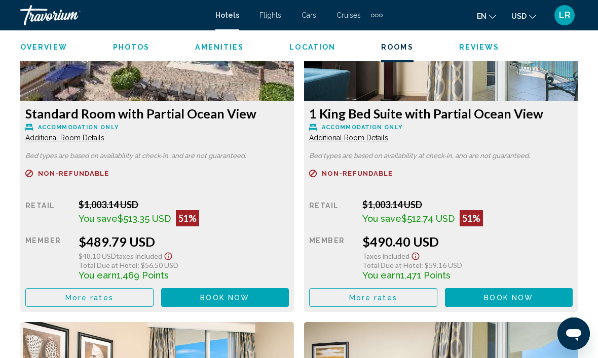
click at [104, 141] on span "Additional Room Details" at bounding box center [64, 138] width 79 height 8
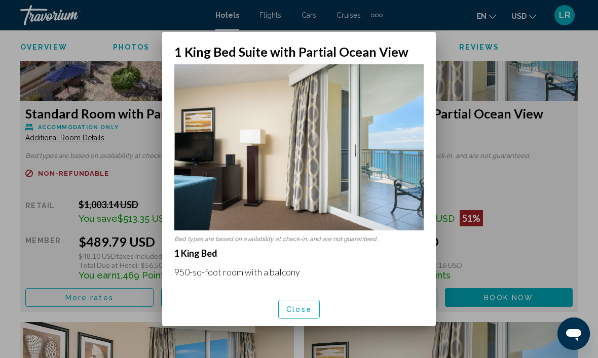
scroll to position [0, 0]
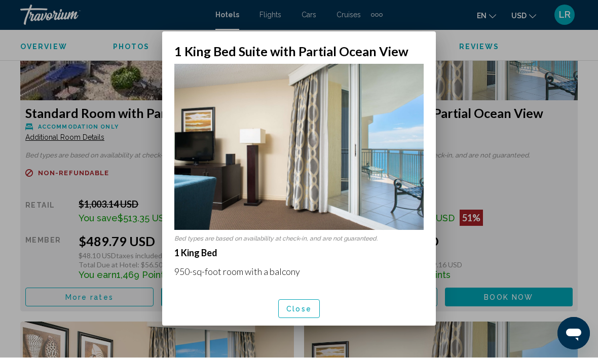
click at [309, 313] on span "Close" at bounding box center [298, 309] width 25 height 8
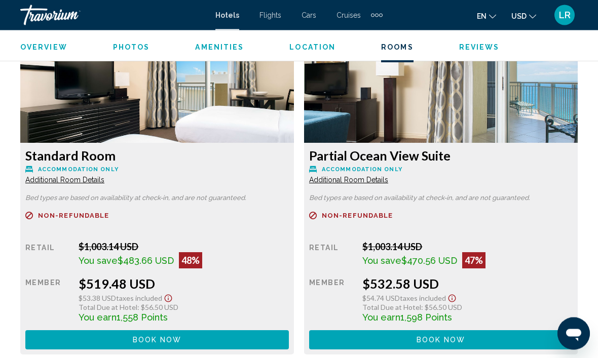
scroll to position [1939, 0]
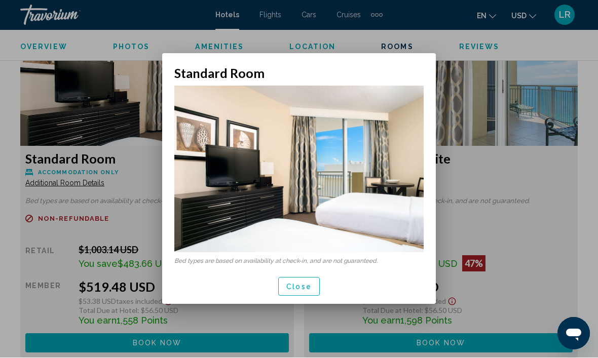
click at [300, 295] on button "Close" at bounding box center [299, 286] width 42 height 19
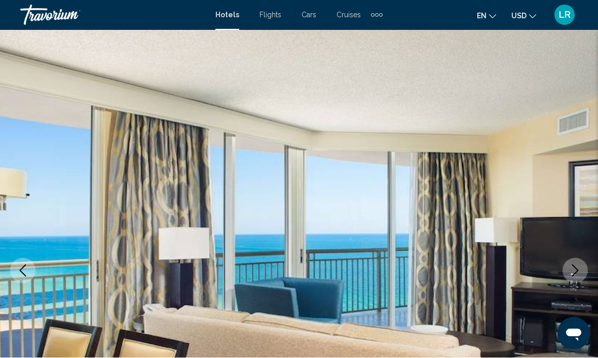
scroll to position [1939, 0]
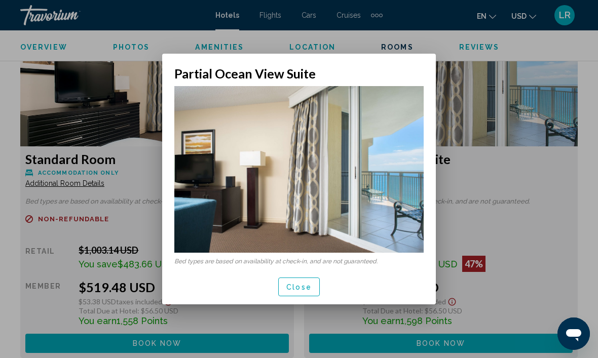
scroll to position [0, 0]
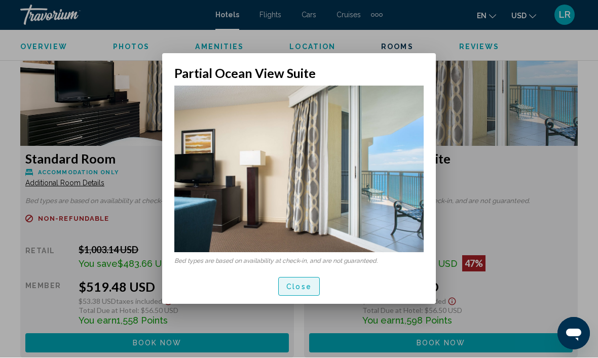
click at [308, 284] on span "Close" at bounding box center [298, 287] width 25 height 8
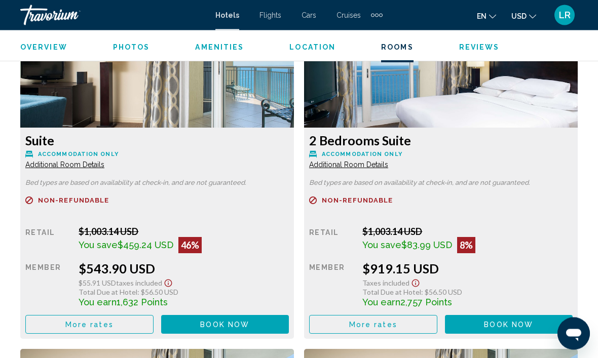
scroll to position [2306, 0]
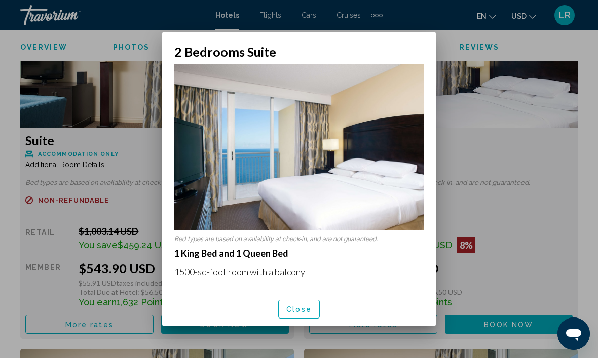
scroll to position [0, 0]
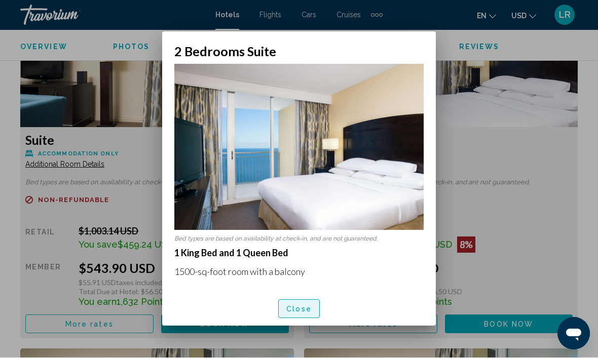
click at [310, 313] on span "Close" at bounding box center [298, 309] width 25 height 8
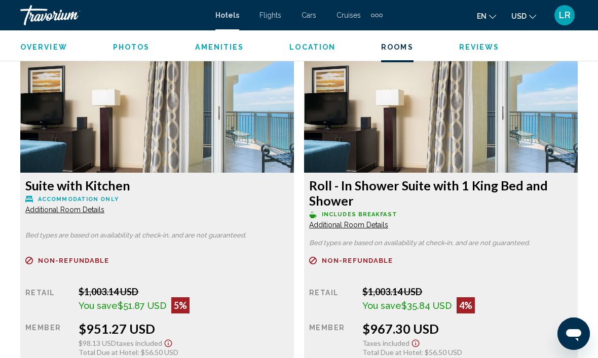
scroll to position [2609, 0]
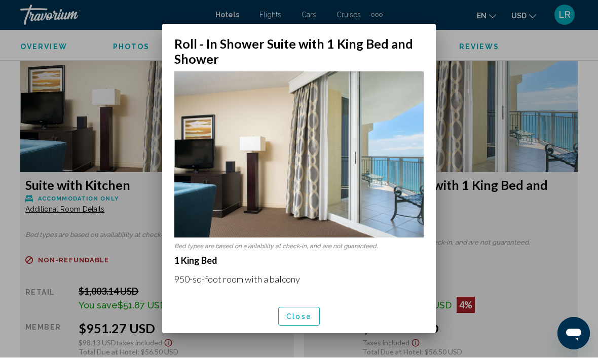
click at [537, 244] on div at bounding box center [299, 179] width 598 height 358
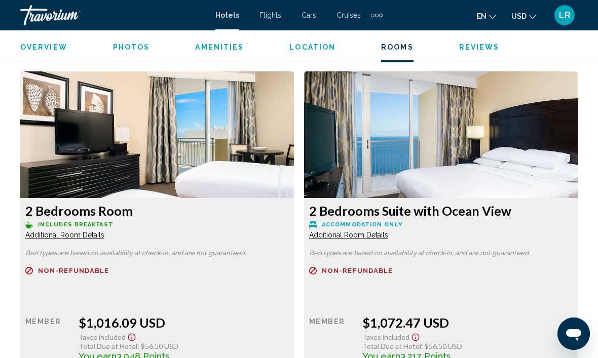
scroll to position [2944, 0]
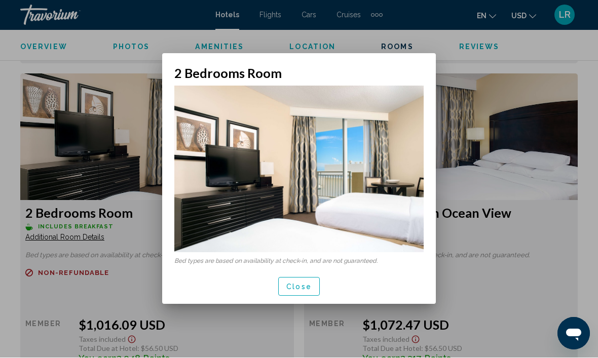
click at [288, 295] on button "Close" at bounding box center [299, 286] width 42 height 19
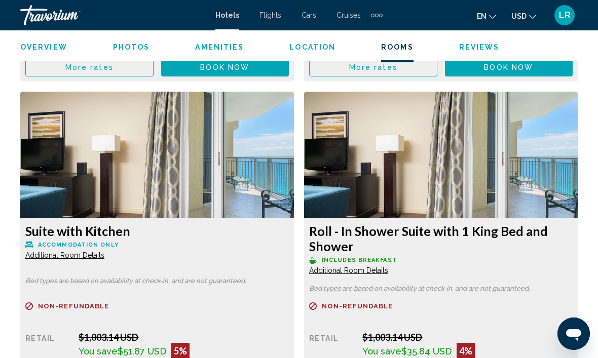
scroll to position [2573, 0]
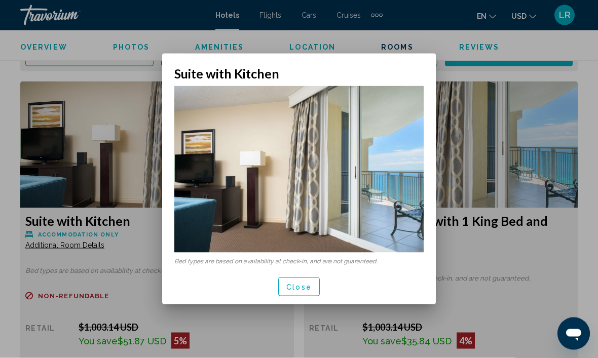
scroll to position [0, 0]
click at [318, 283] on button "Close" at bounding box center [299, 286] width 42 height 19
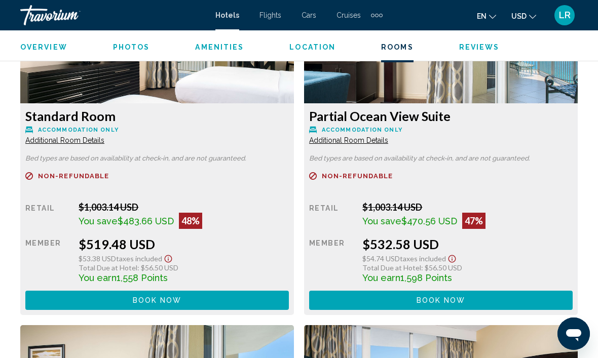
scroll to position [1982, 0]
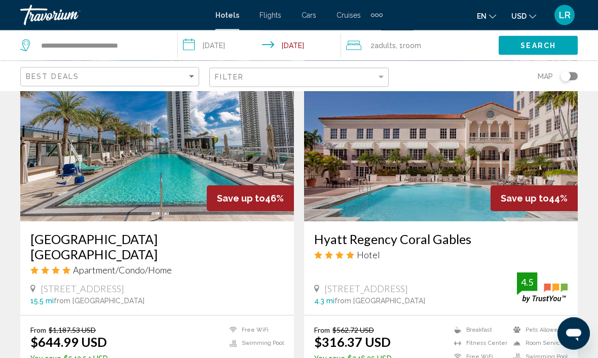
click at [475, 154] on img "Main content" at bounding box center [440, 141] width 273 height 162
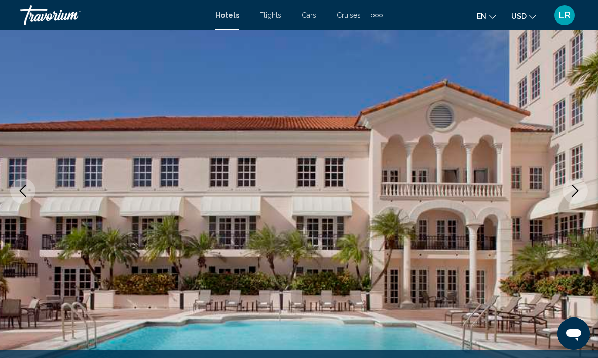
scroll to position [78, 0]
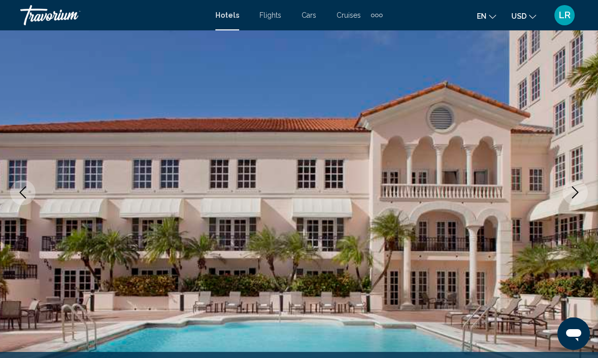
click at [576, 184] on button "Next image" at bounding box center [574, 192] width 25 height 25
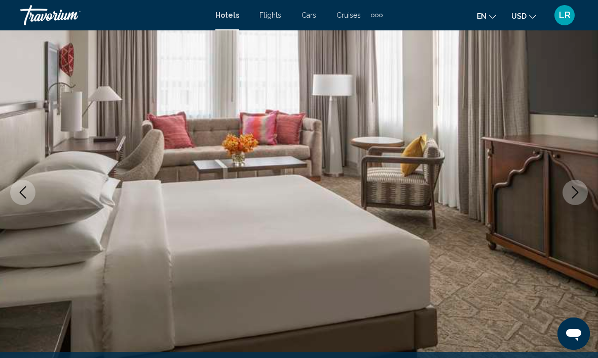
click at [571, 190] on icon "Next image" at bounding box center [575, 192] width 12 height 12
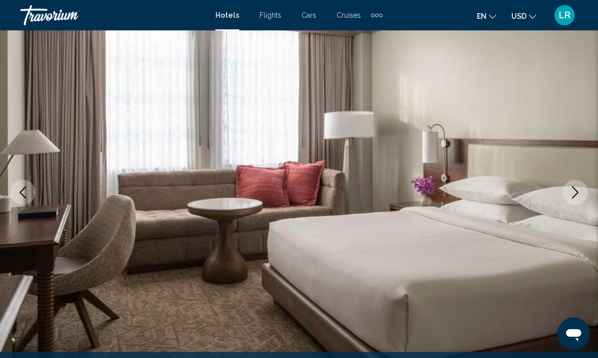
click at [569, 193] on icon "Next image" at bounding box center [575, 192] width 12 height 12
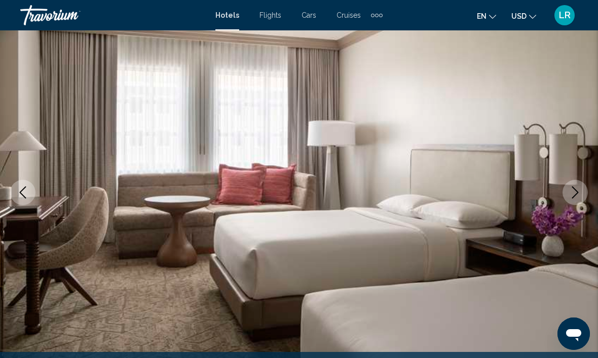
click at [568, 193] on button "Next image" at bounding box center [574, 192] width 25 height 25
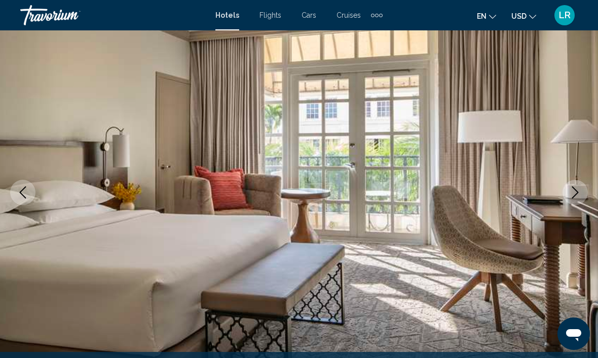
click at [564, 196] on button "Next image" at bounding box center [574, 192] width 25 height 25
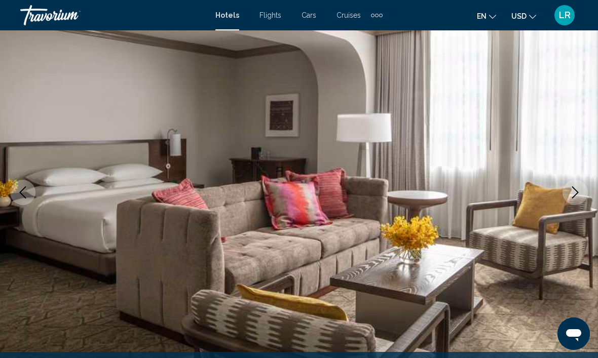
click at [561, 199] on img "Main content" at bounding box center [299, 192] width 598 height 481
click at [560, 201] on img "Main content" at bounding box center [299, 192] width 598 height 481
click at [578, 189] on icon "Next image" at bounding box center [575, 192] width 12 height 12
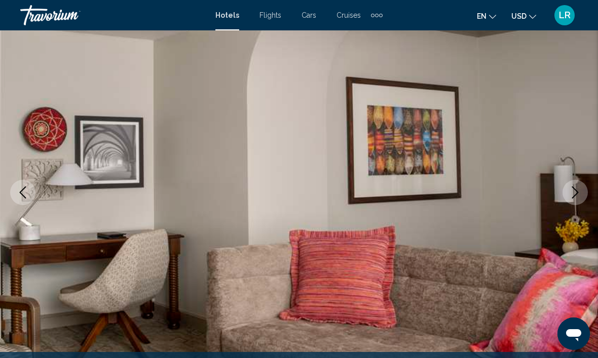
click at [575, 193] on icon "Next image" at bounding box center [575, 192] width 12 height 12
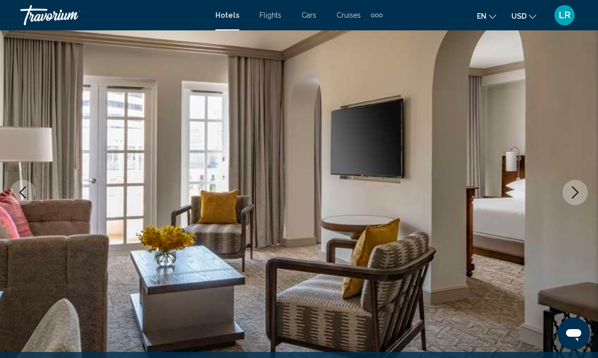
click at [580, 188] on icon "Next image" at bounding box center [575, 192] width 12 height 12
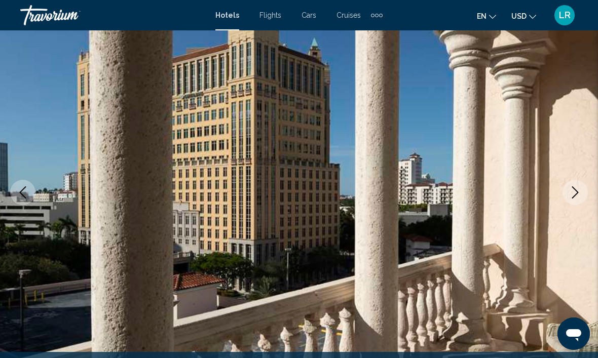
click at [577, 191] on icon "Next image" at bounding box center [575, 192] width 12 height 12
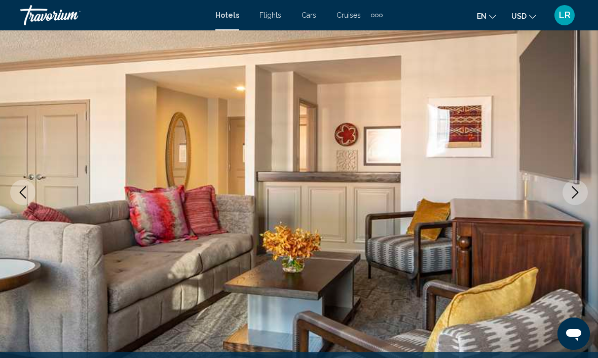
click at [577, 191] on icon "Next image" at bounding box center [575, 192] width 12 height 12
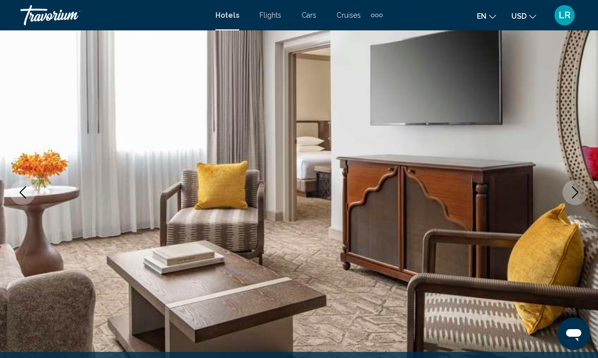
click at [577, 189] on icon "Next image" at bounding box center [575, 192] width 12 height 12
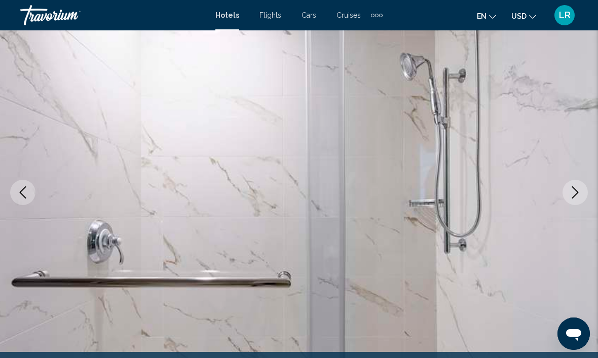
click at [582, 186] on button "Next image" at bounding box center [574, 192] width 25 height 25
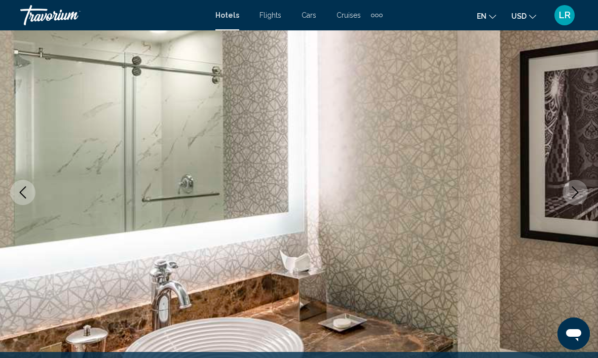
click at [582, 186] on button "Next image" at bounding box center [574, 192] width 25 height 25
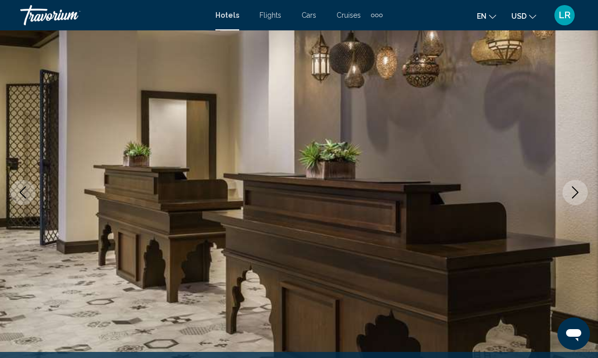
click at [583, 186] on button "Next image" at bounding box center [574, 192] width 25 height 25
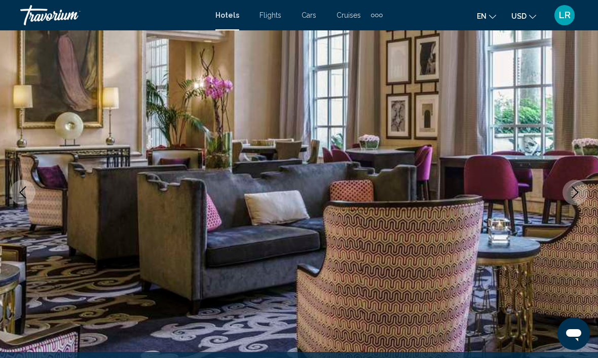
click at [580, 191] on icon "Next image" at bounding box center [575, 192] width 12 height 12
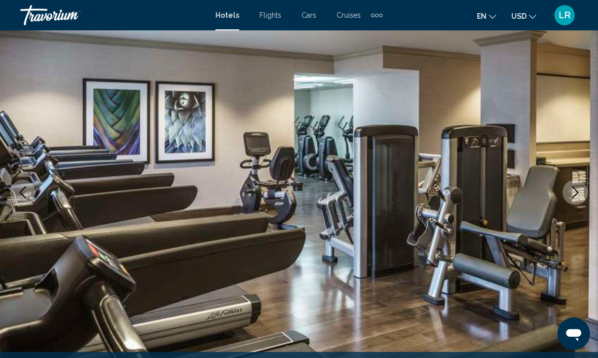
click at [582, 188] on button "Next image" at bounding box center [574, 192] width 25 height 25
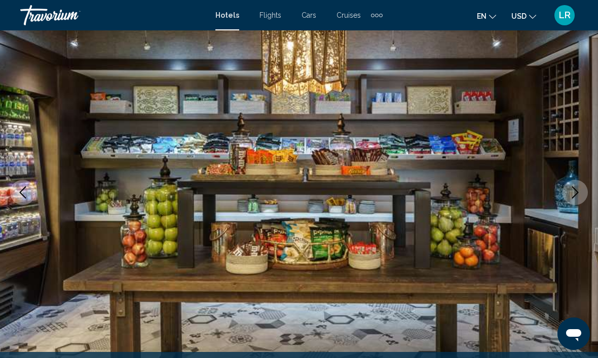
click at [582, 188] on button "Next image" at bounding box center [574, 192] width 25 height 25
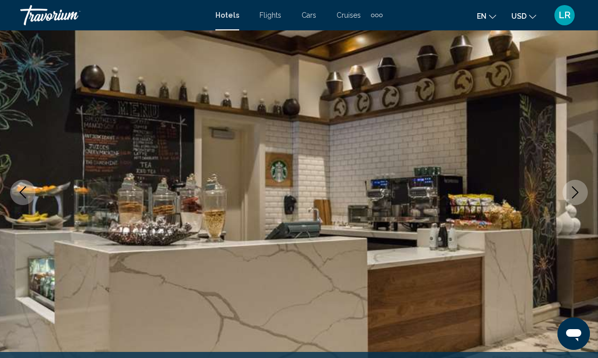
click at [582, 189] on button "Next image" at bounding box center [574, 192] width 25 height 25
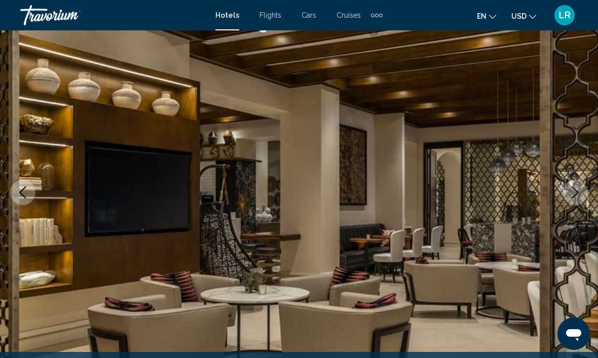
click at [581, 191] on button "Next image" at bounding box center [574, 192] width 25 height 25
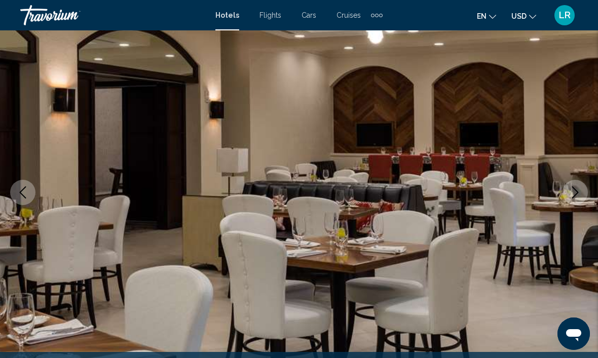
click at [584, 187] on button "Next image" at bounding box center [574, 192] width 25 height 25
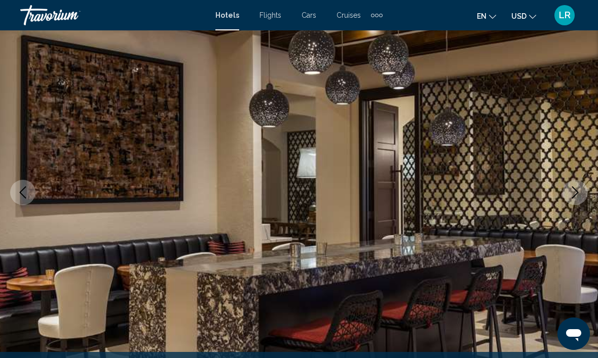
click at [581, 190] on button "Next image" at bounding box center [574, 192] width 25 height 25
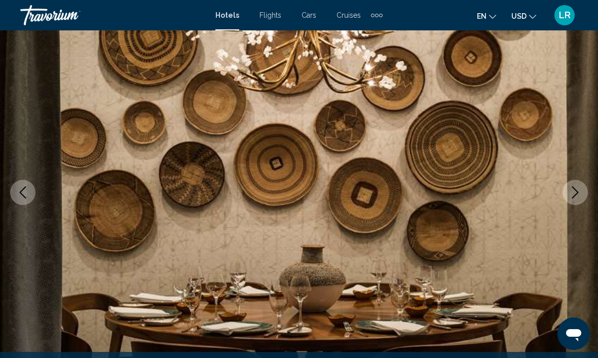
click at [579, 194] on icon "Next image" at bounding box center [575, 192] width 12 height 12
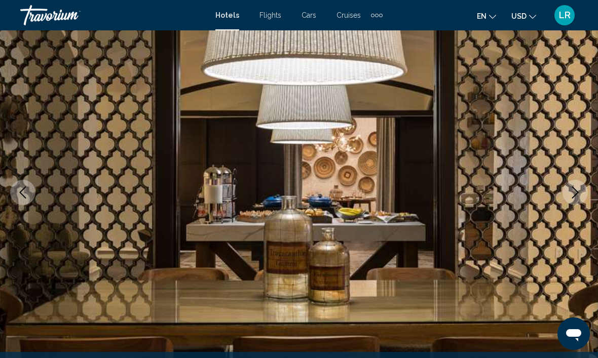
click at [581, 190] on button "Next image" at bounding box center [574, 192] width 25 height 25
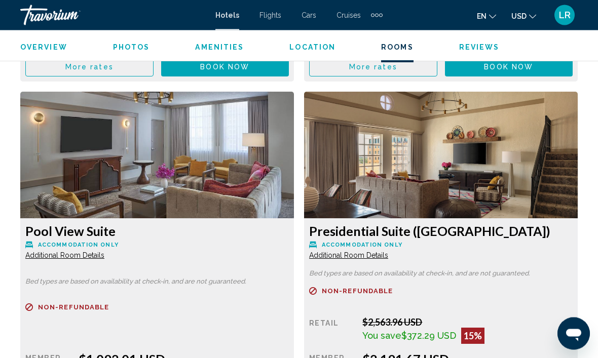
scroll to position [4884, 0]
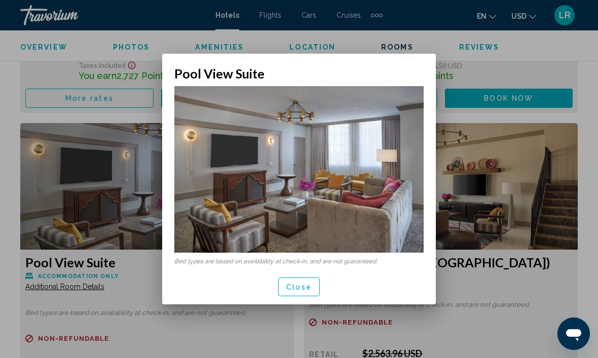
scroll to position [0, 0]
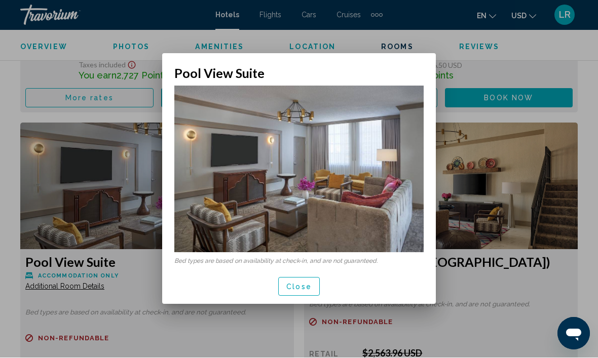
click at [305, 290] on span "Close" at bounding box center [298, 287] width 25 height 8
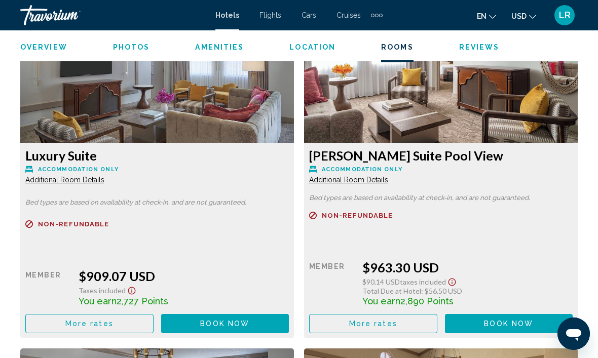
scroll to position [4659, 0]
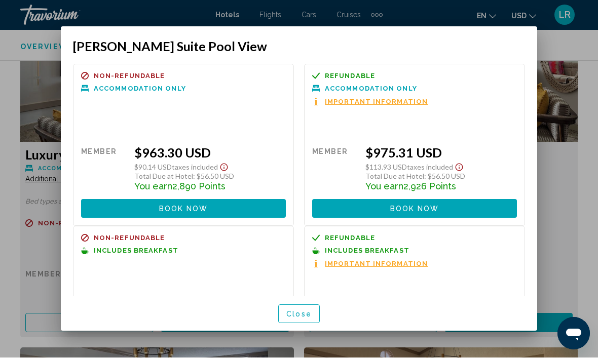
click at [561, 214] on div at bounding box center [299, 179] width 598 height 358
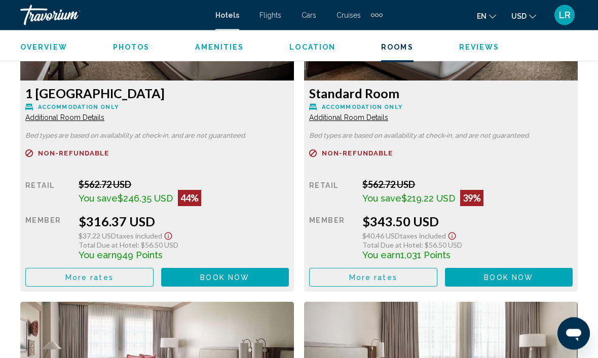
scroll to position [1641, 0]
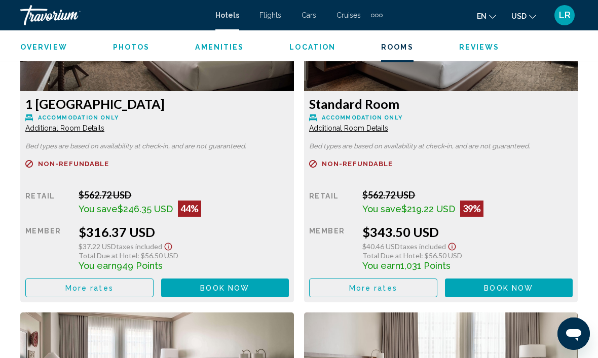
click at [126, 278] on button "More rates" at bounding box center [89, 287] width 128 height 19
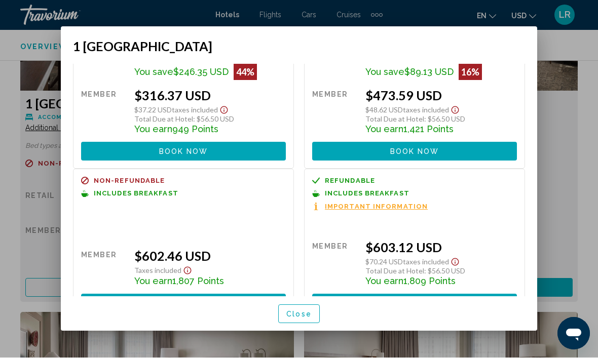
scroll to position [73, 0]
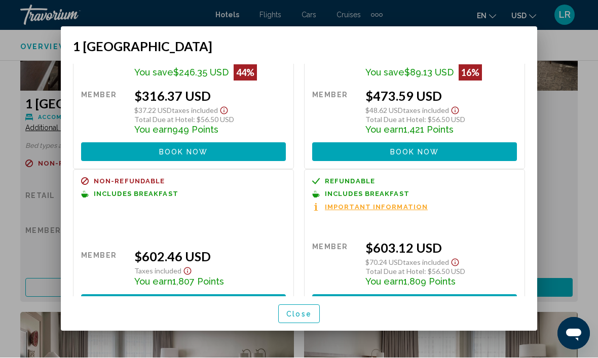
click at [305, 318] on span "Close" at bounding box center [298, 314] width 25 height 8
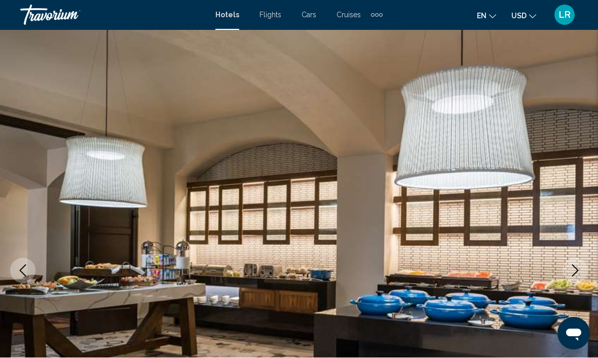
scroll to position [1641, 0]
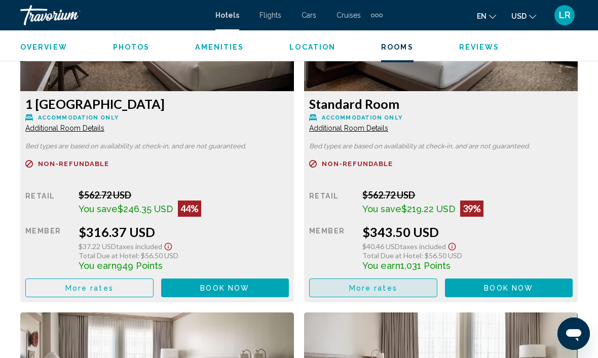
click at [153, 278] on button "More rates" at bounding box center [89, 287] width 128 height 19
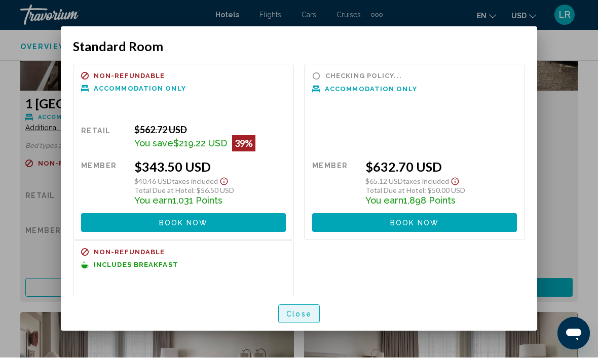
click at [302, 318] on span "Close" at bounding box center [298, 314] width 25 height 8
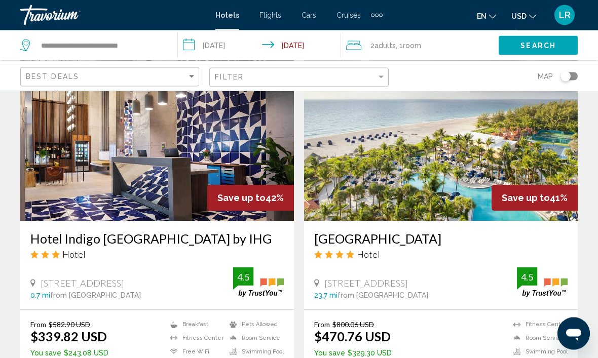
scroll to position [1172, 0]
click at [449, 189] on img "Main content" at bounding box center [440, 140] width 273 height 162
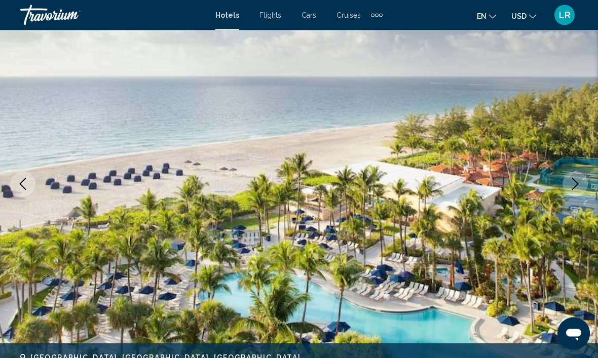
scroll to position [98, 0]
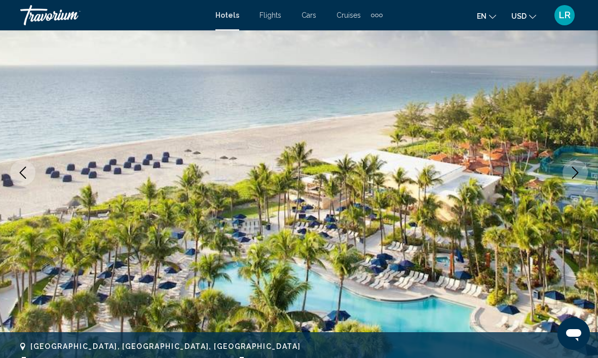
click at [577, 170] on icon "Next image" at bounding box center [575, 173] width 12 height 12
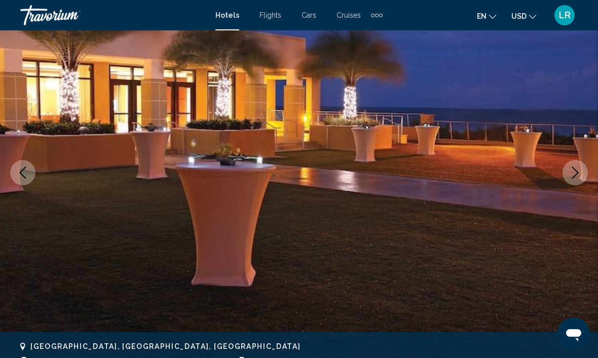
click at [573, 176] on icon "Next image" at bounding box center [575, 173] width 12 height 12
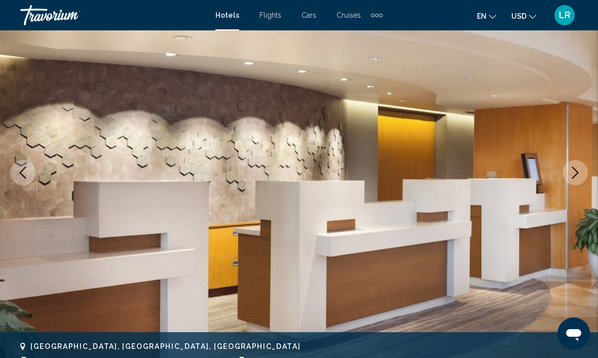
click at [570, 170] on icon "Next image" at bounding box center [575, 173] width 12 height 12
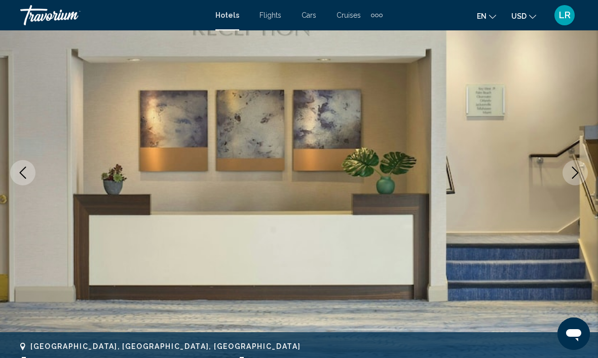
click at [569, 173] on icon "Next image" at bounding box center [575, 173] width 12 height 12
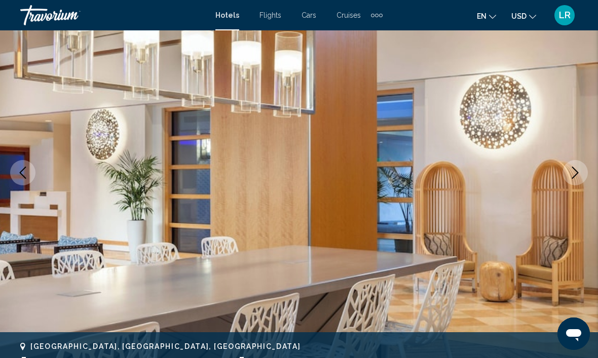
click at [568, 176] on button "Next image" at bounding box center [574, 172] width 25 height 25
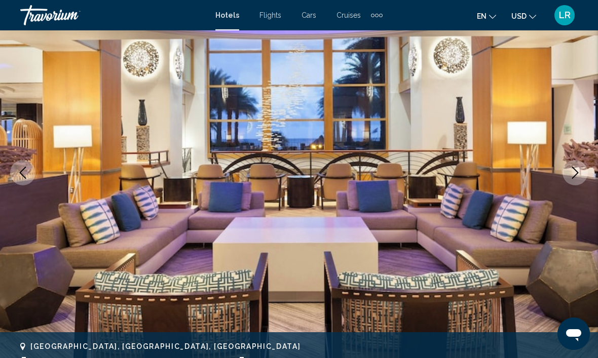
click at [569, 175] on icon "Next image" at bounding box center [575, 173] width 12 height 12
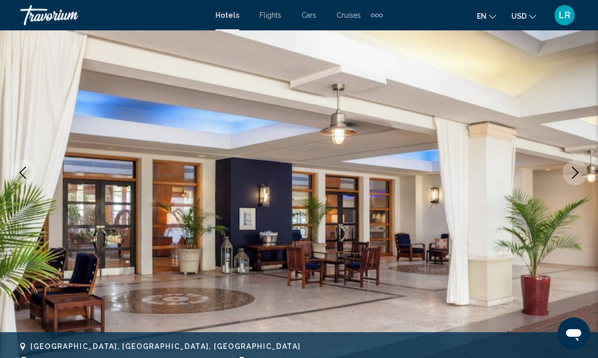
click at [568, 176] on button "Next image" at bounding box center [574, 172] width 25 height 25
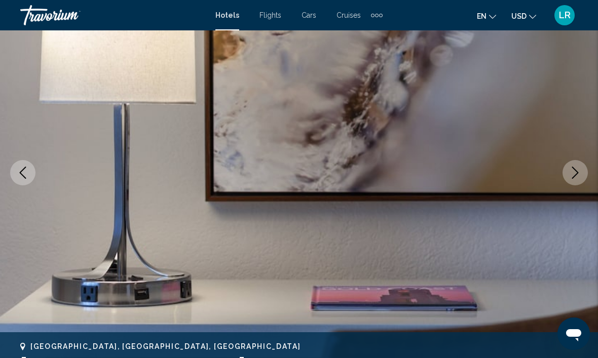
click at [567, 175] on button "Next image" at bounding box center [574, 172] width 25 height 25
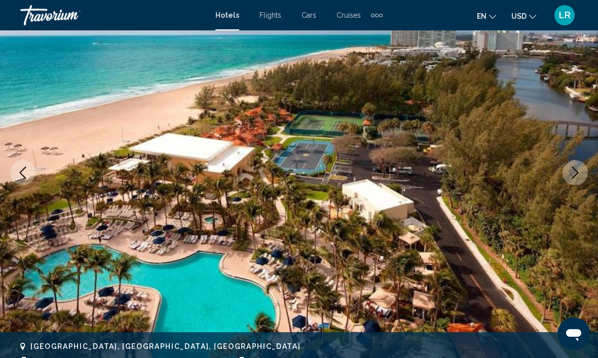
click at [569, 174] on icon "Next image" at bounding box center [575, 173] width 12 height 12
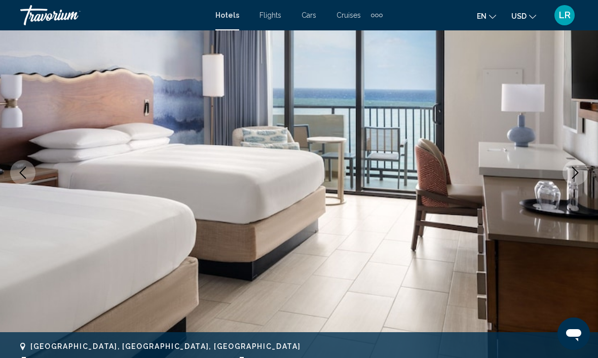
click at [28, 176] on icon "Previous image" at bounding box center [23, 173] width 12 height 12
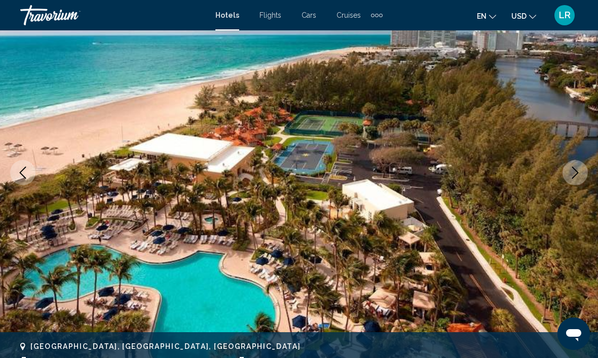
click at [574, 181] on button "Next image" at bounding box center [574, 172] width 25 height 25
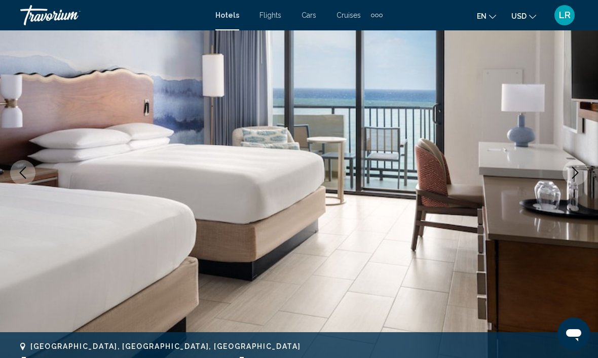
click at [577, 179] on button "Next image" at bounding box center [574, 172] width 25 height 25
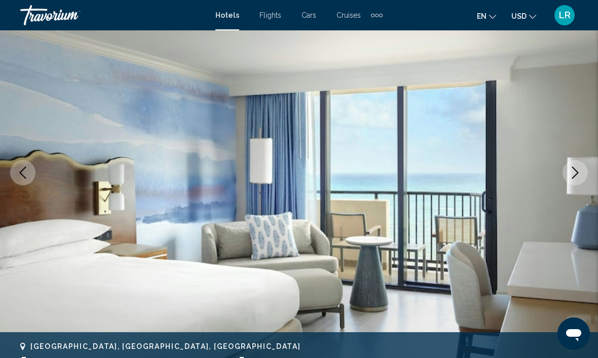
click at [579, 178] on icon "Next image" at bounding box center [575, 173] width 12 height 12
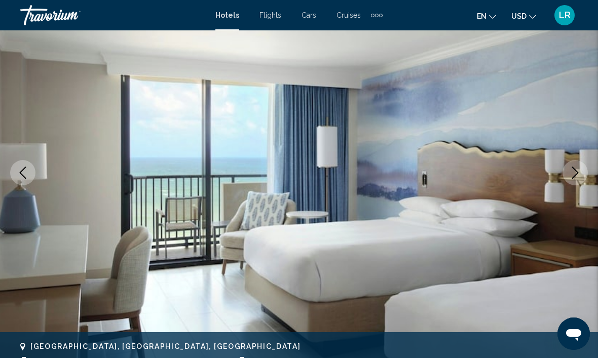
click at [578, 179] on button "Next image" at bounding box center [574, 172] width 25 height 25
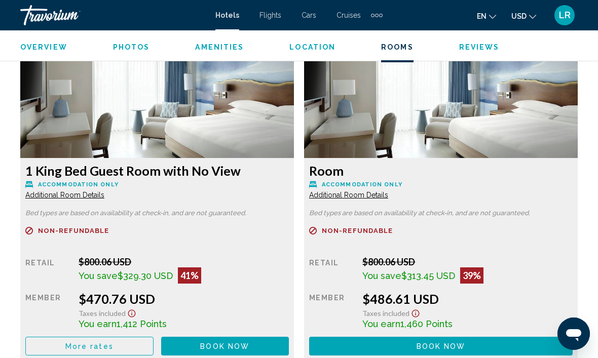
scroll to position [1579, 0]
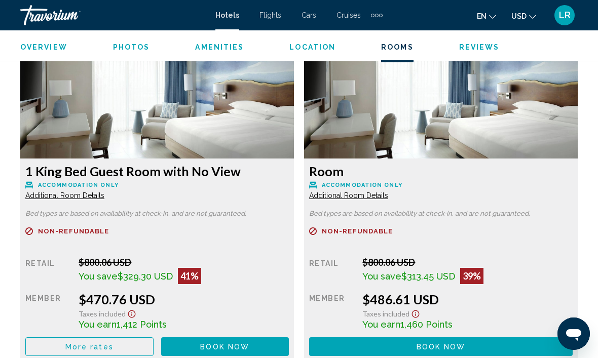
click at [110, 354] on button "More rates" at bounding box center [89, 346] width 128 height 19
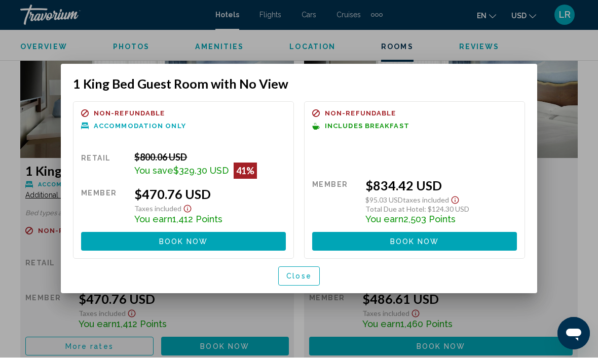
click at [304, 277] on span "Close" at bounding box center [298, 277] width 25 height 8
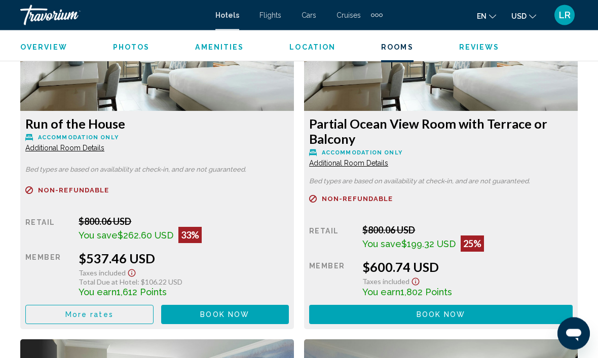
scroll to position [1972, 0]
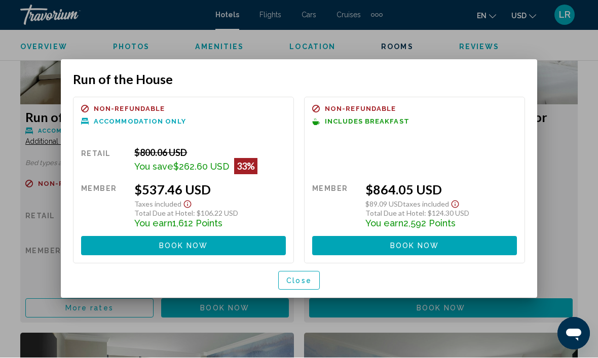
click at [317, 271] on button "Close" at bounding box center [299, 280] width 42 height 19
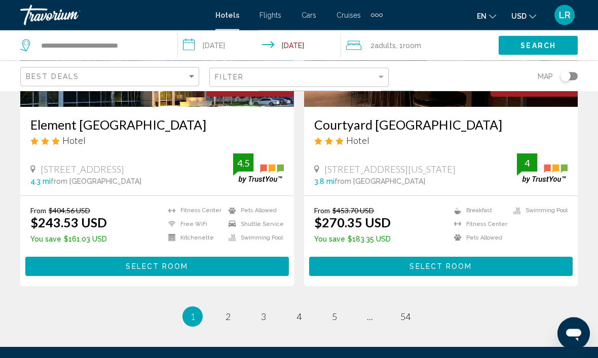
scroll to position [2027, 0]
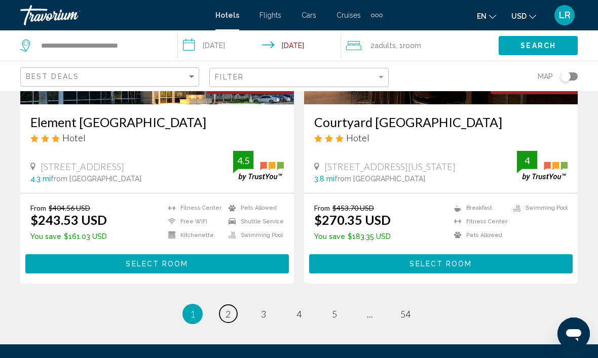
click at [230, 323] on link "page 2" at bounding box center [228, 314] width 18 height 18
